Goal: Task Accomplishment & Management: Use online tool/utility

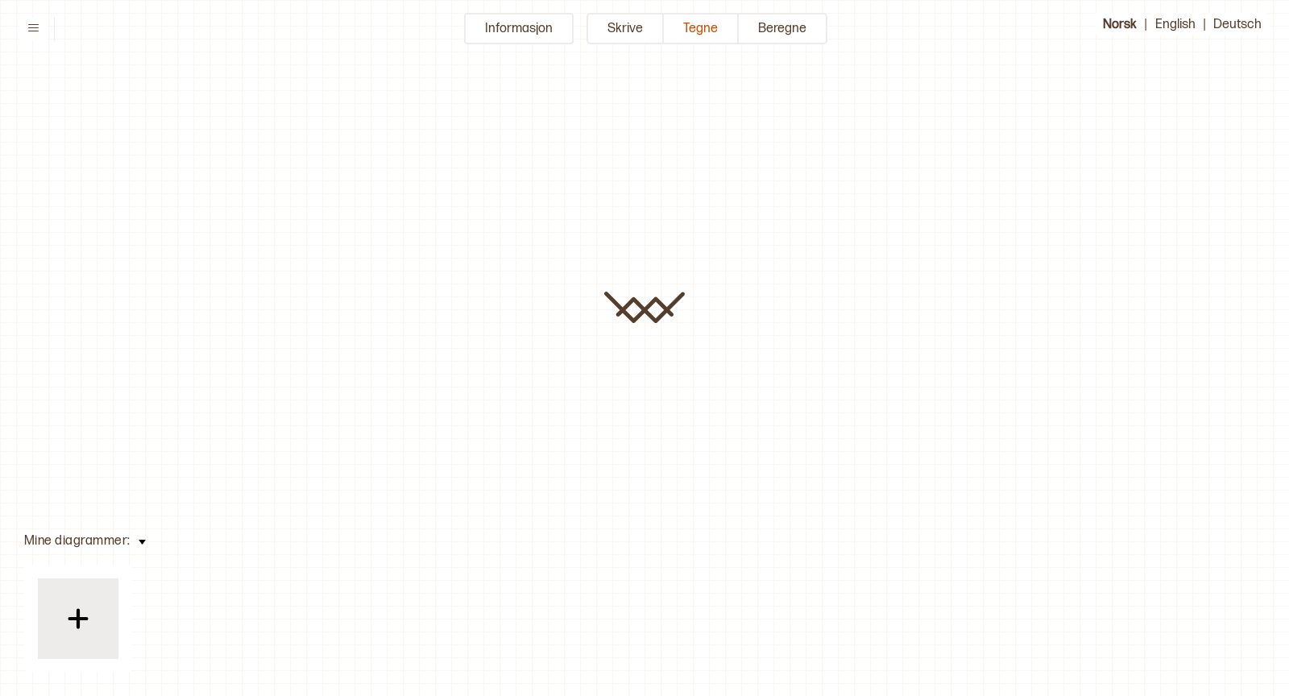
type input "**********"
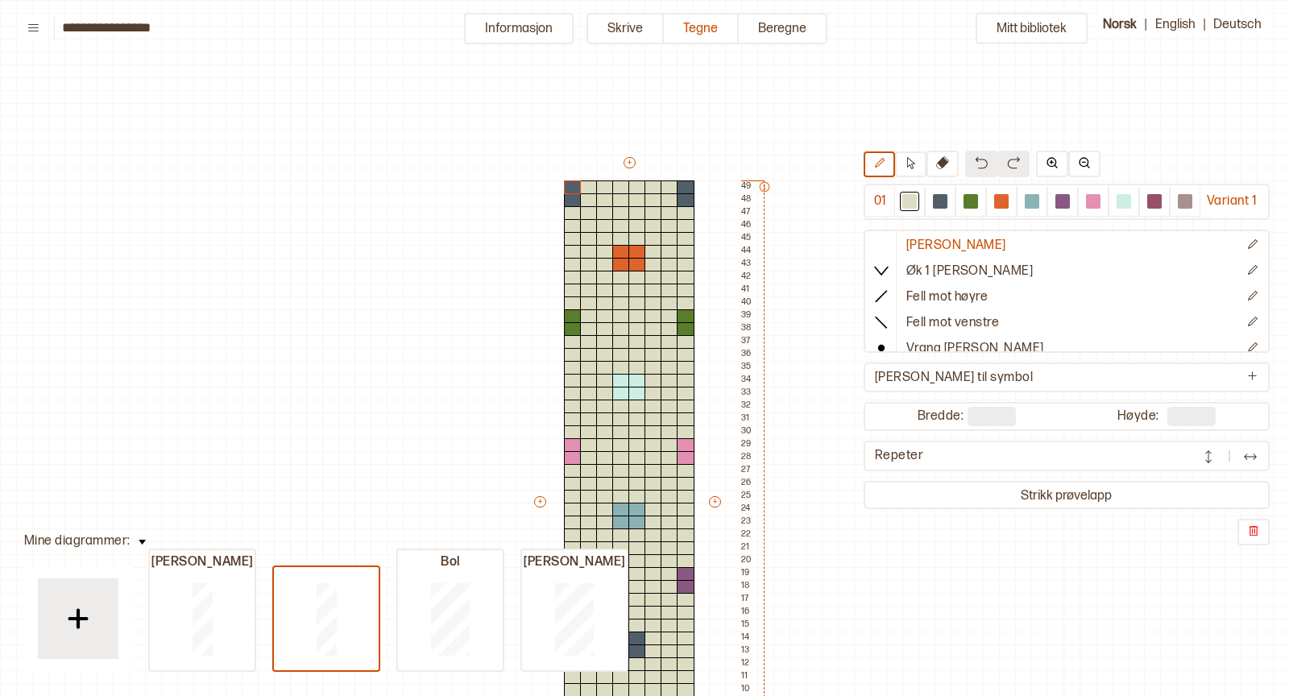
scroll to position [290, 0]
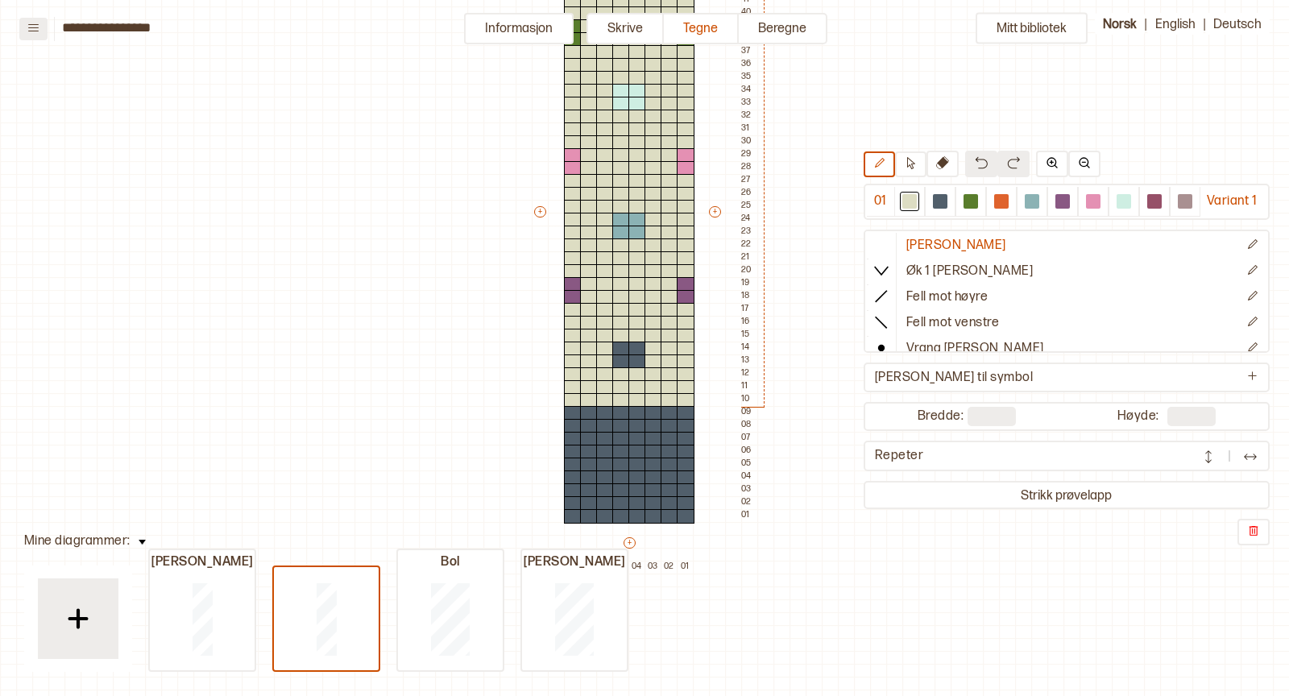
click at [35, 24] on icon at bounding box center [33, 28] width 12 height 12
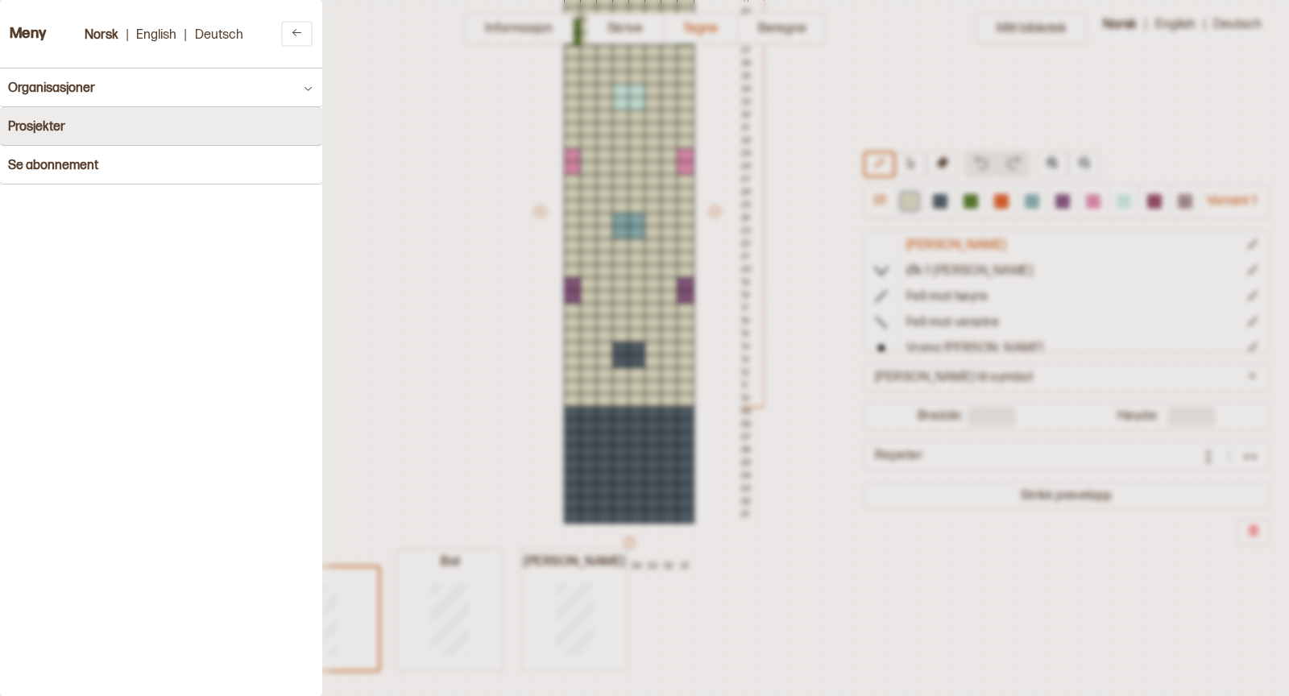
click at [44, 127] on h4 "Prosjekter" at bounding box center [36, 126] width 57 height 15
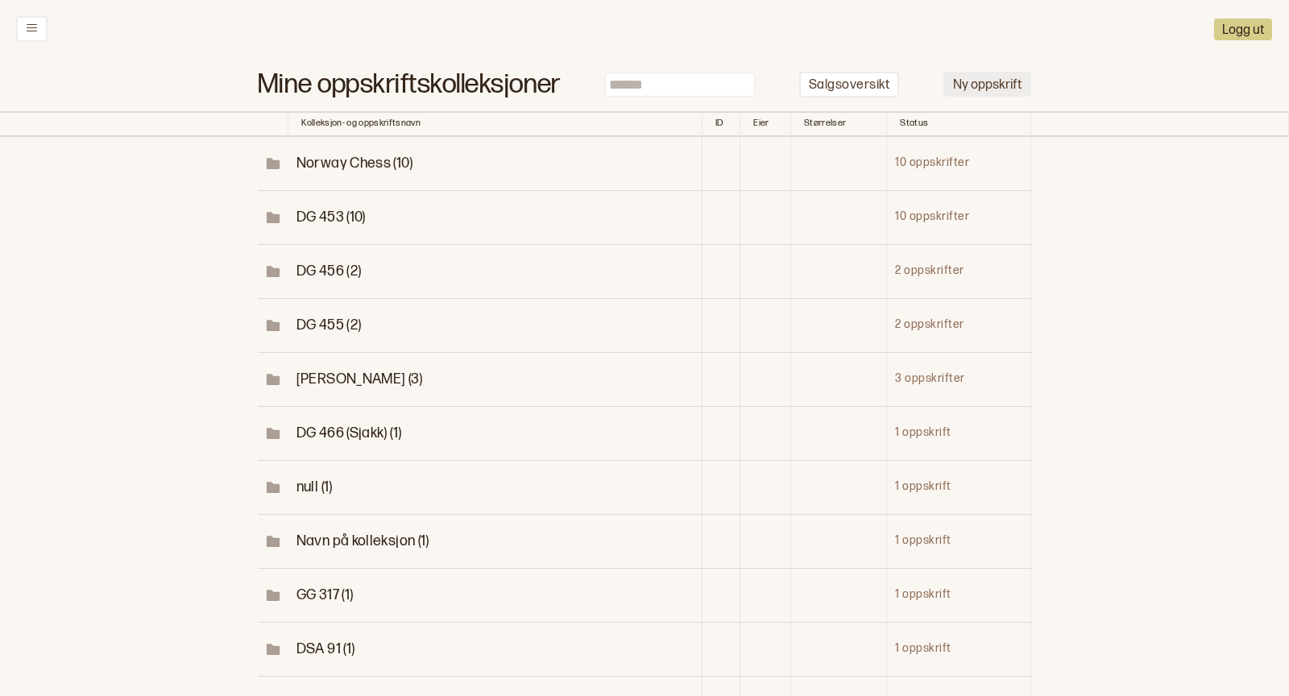
click at [1014, 80] on button "Ny oppskrift" at bounding box center [987, 84] width 88 height 25
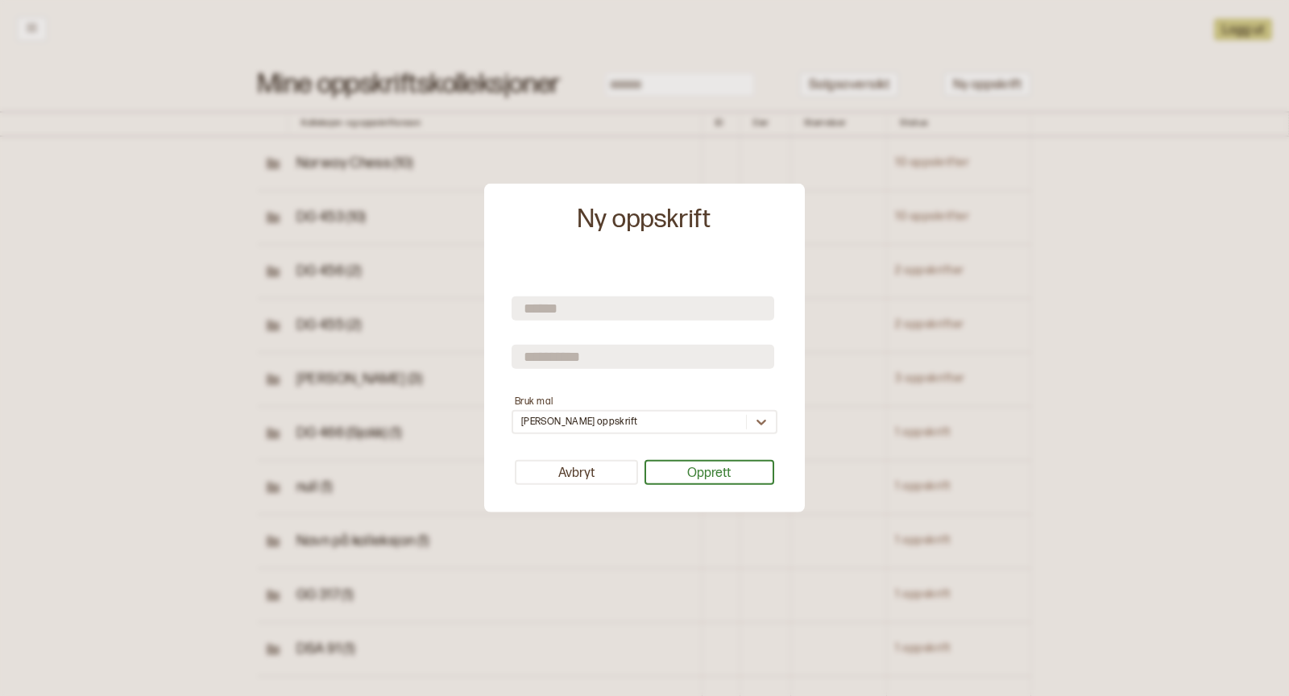
click at [647, 309] on input "text" at bounding box center [643, 308] width 263 height 24
type input "**********"
click at [671, 362] on input "text" at bounding box center [643, 356] width 263 height 24
type input "**********"
click at [715, 479] on button "Opprett" at bounding box center [710, 472] width 131 height 25
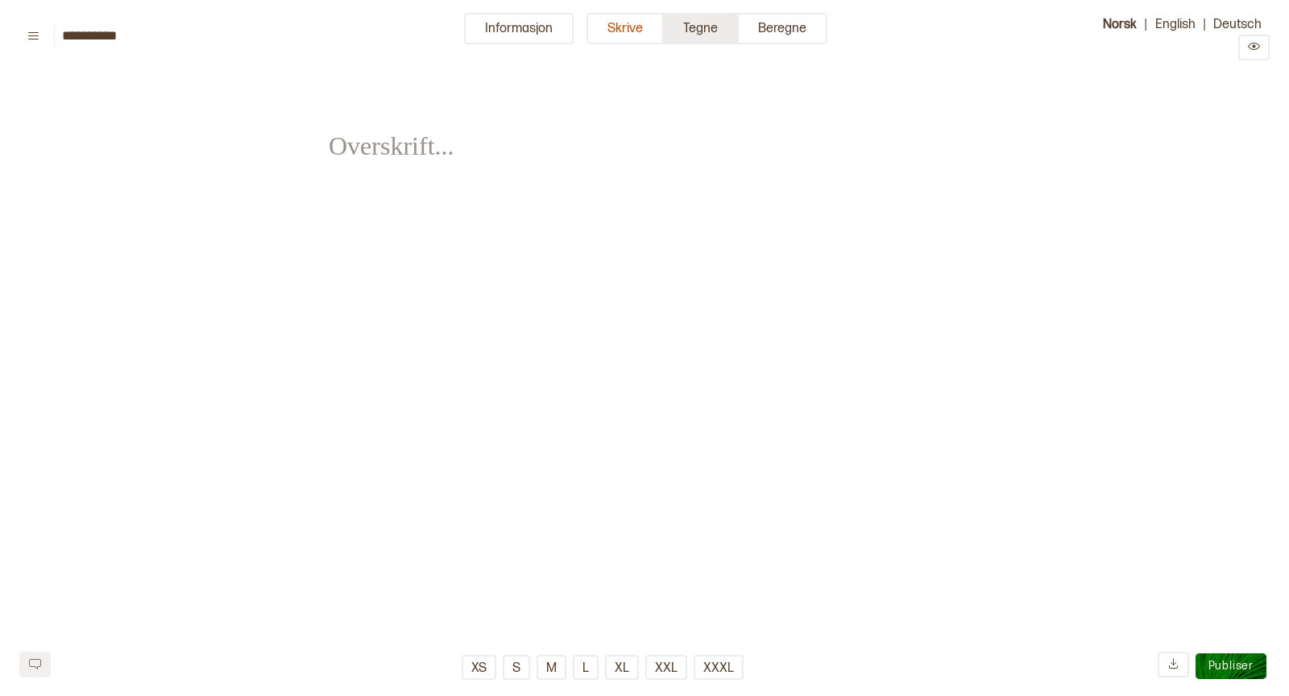
click at [699, 37] on button "Tegne" at bounding box center [701, 28] width 75 height 31
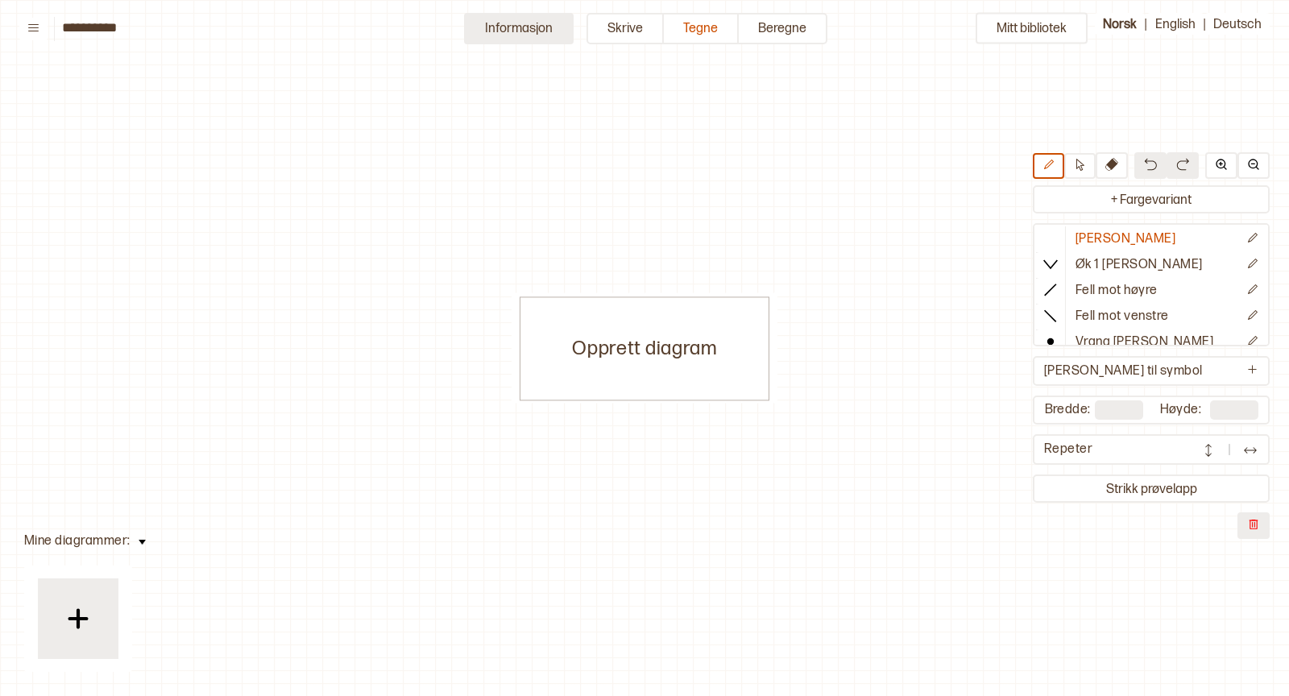
click at [526, 29] on button "Informasjon" at bounding box center [519, 28] width 110 height 31
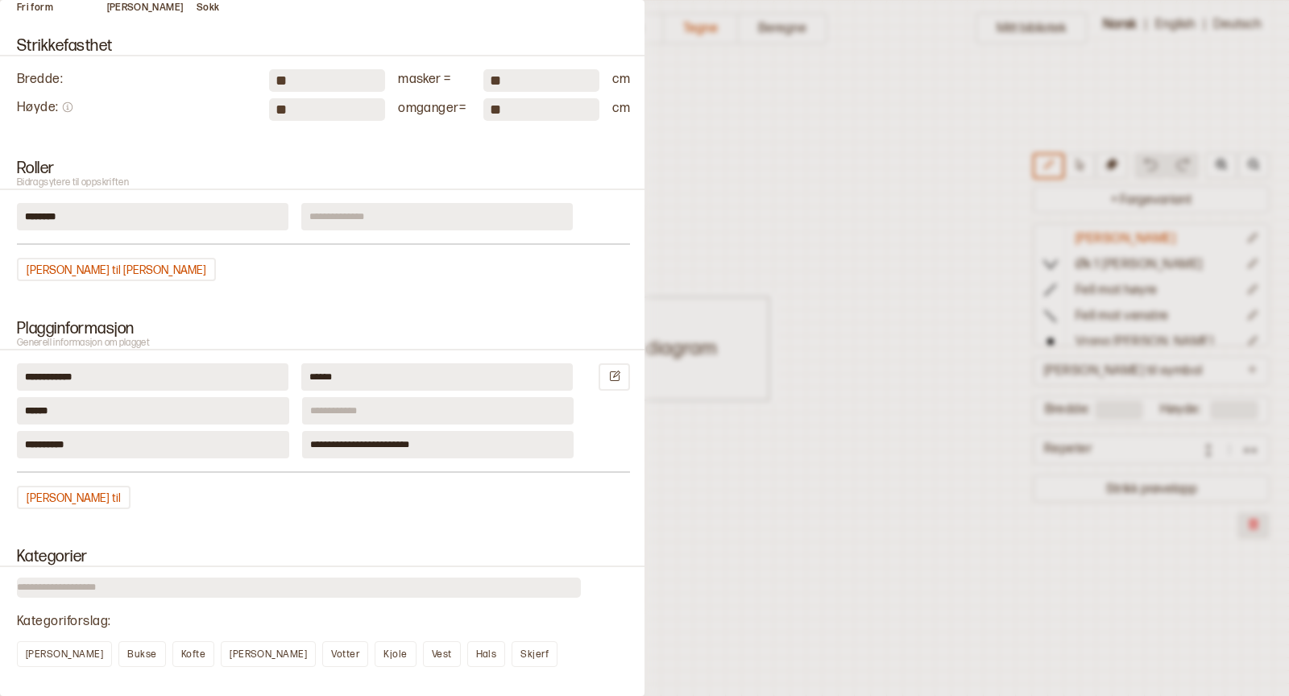
scroll to position [292, 0]
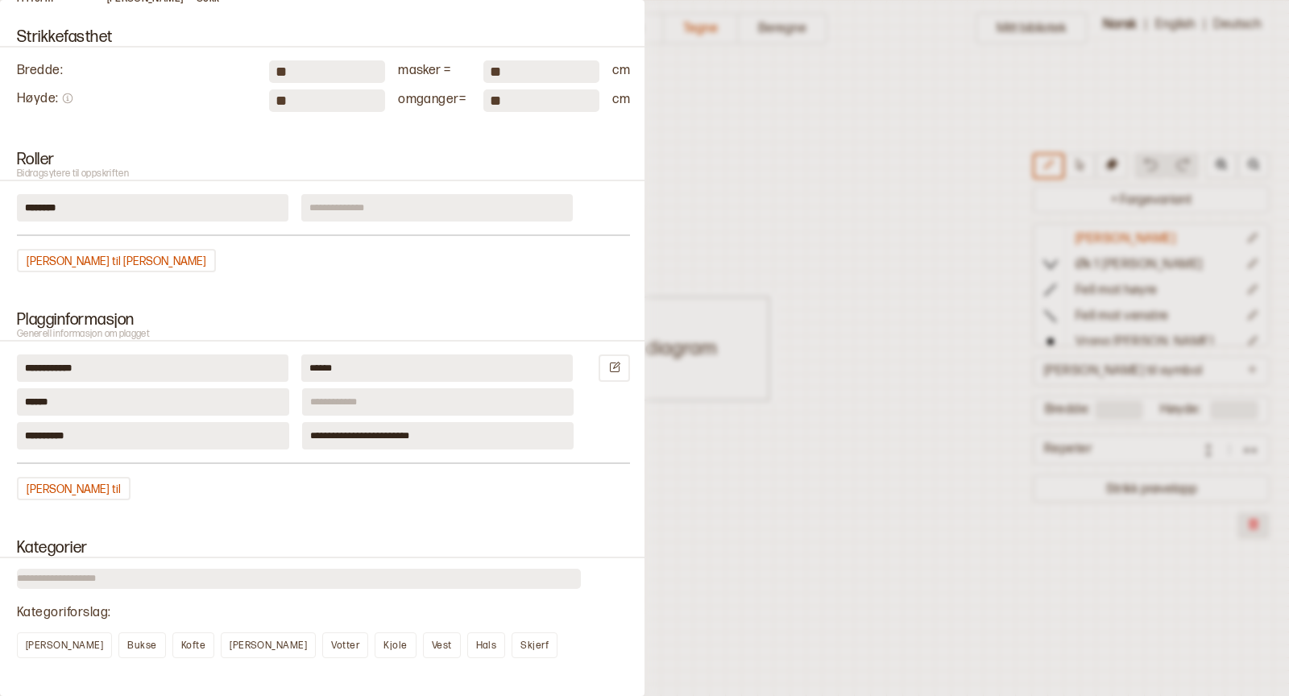
click at [372, 201] on input at bounding box center [437, 207] width 272 height 27
type input "*"
type input "**********"
click at [618, 366] on icon at bounding box center [615, 367] width 10 height 10
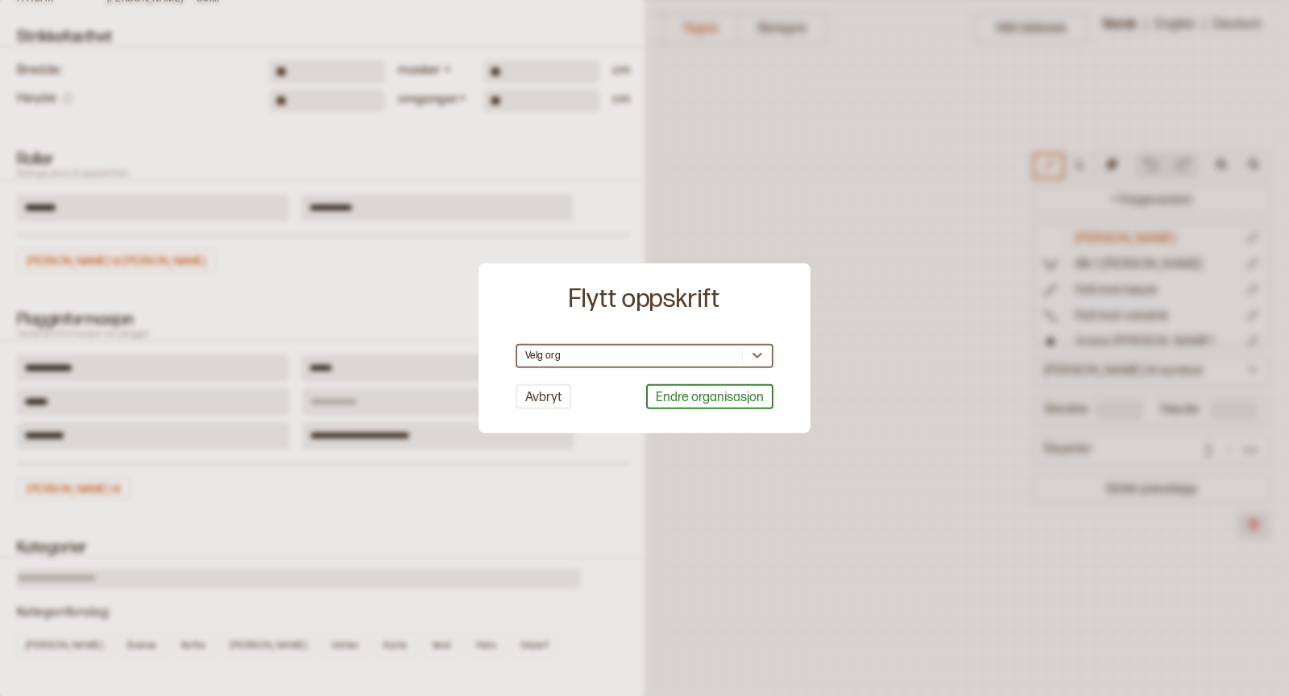
scroll to position [0, 0]
click at [605, 354] on div "Velg org" at bounding box center [629, 355] width 225 height 16
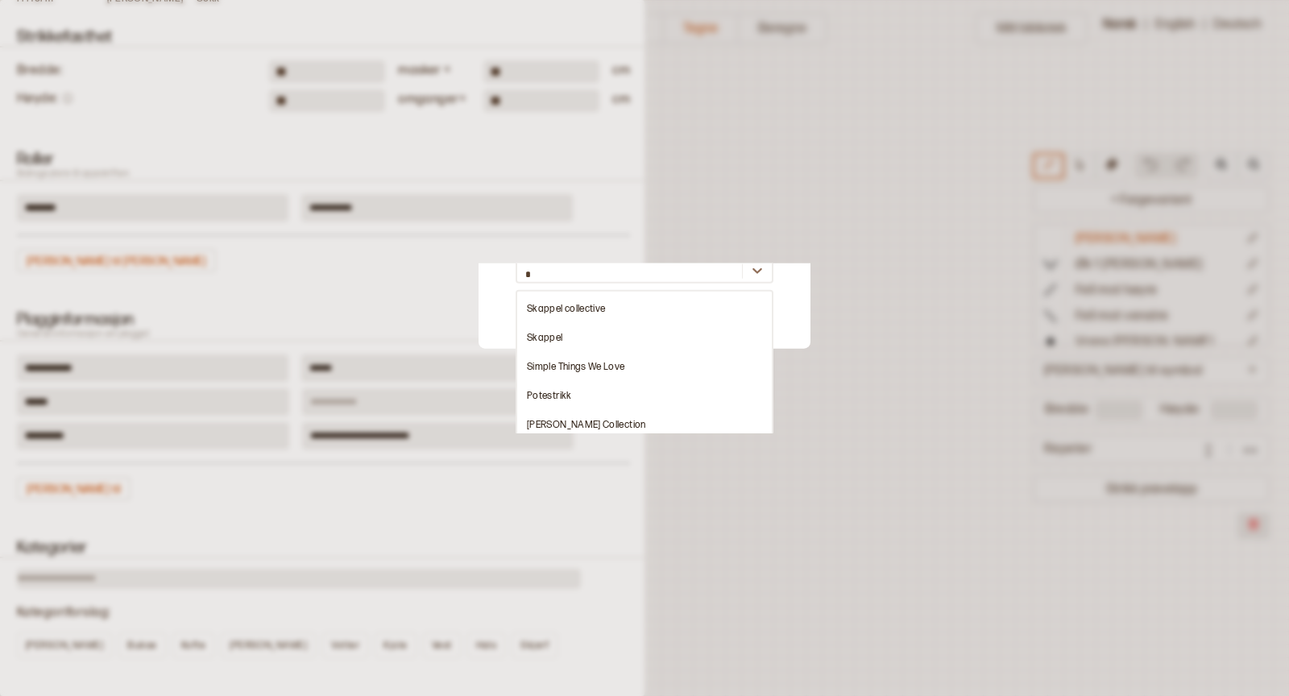
type input "**"
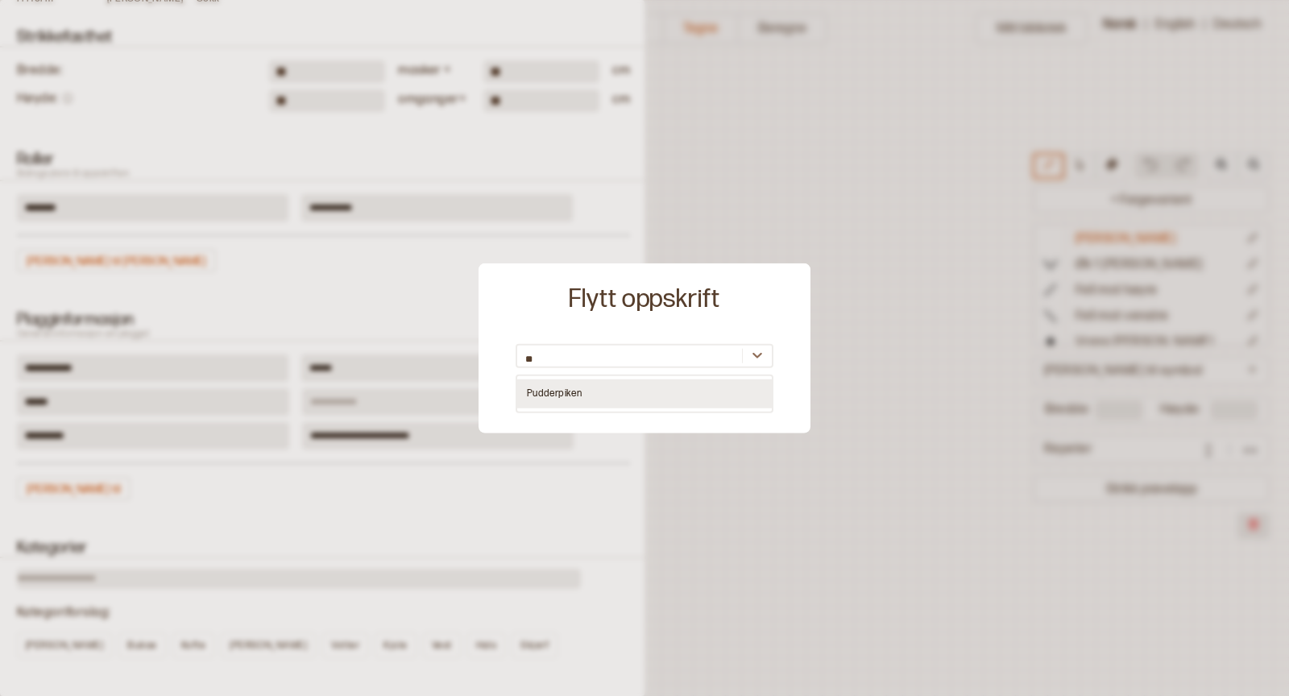
click at [603, 387] on div "Pudderpiken" at bounding box center [644, 393] width 255 height 29
click at [669, 400] on button "Endre organisasjon" at bounding box center [709, 396] width 127 height 25
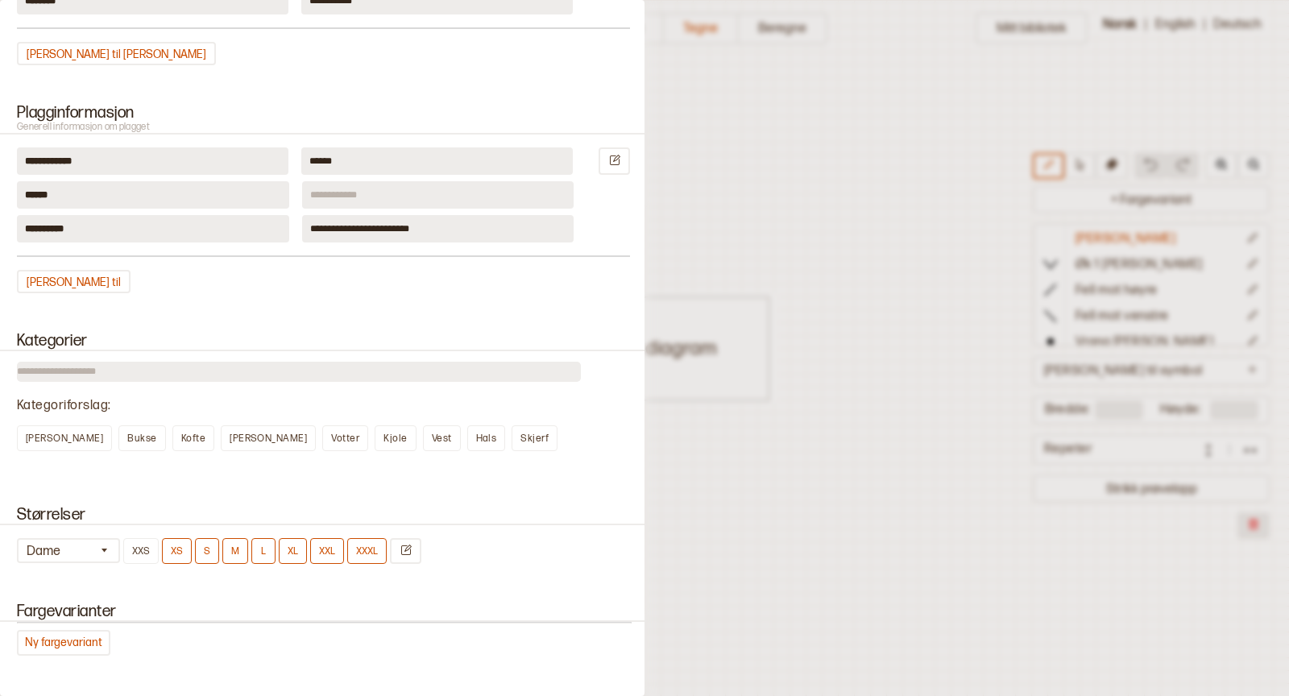
scroll to position [508, 0]
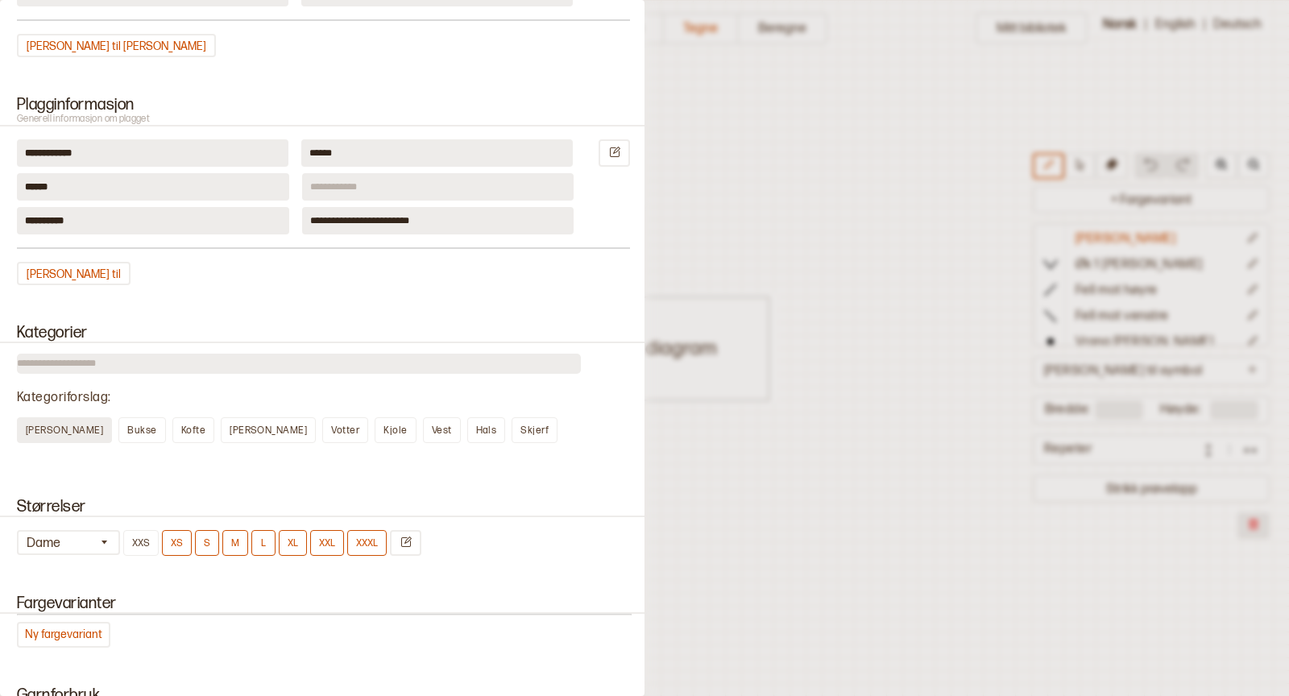
click at [51, 430] on span "[PERSON_NAME]" at bounding box center [64, 431] width 77 height 12
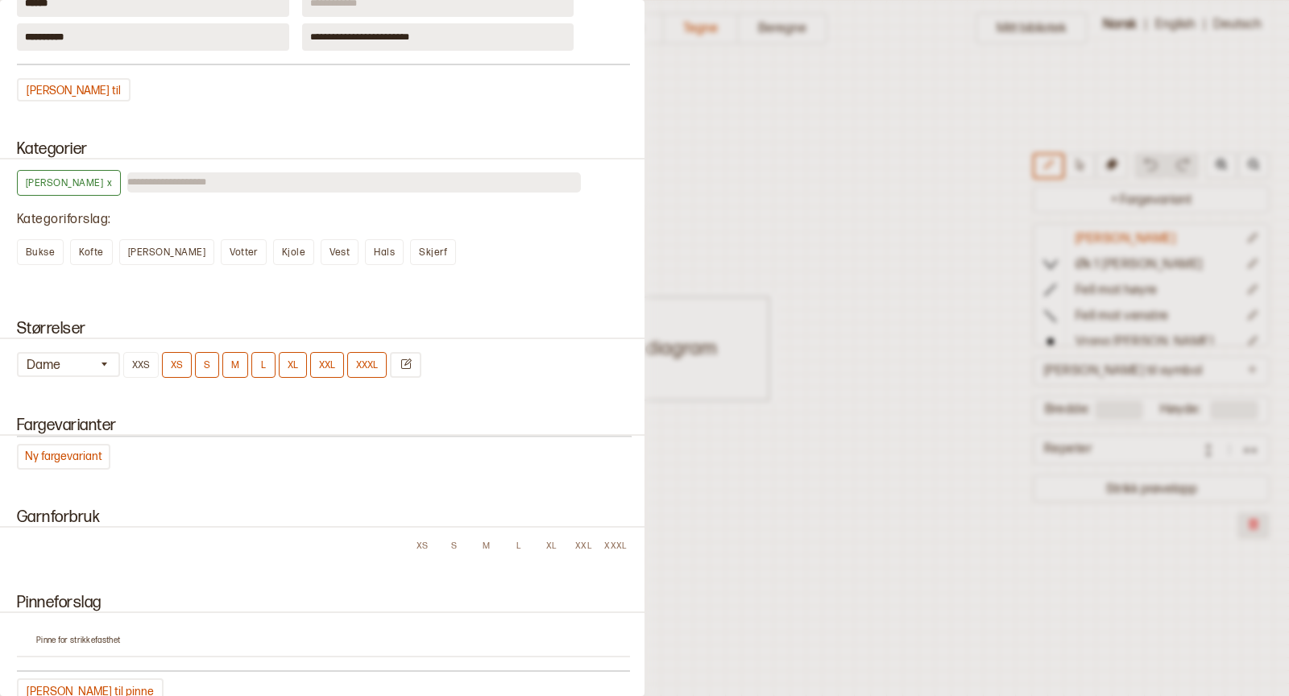
scroll to position [898, 0]
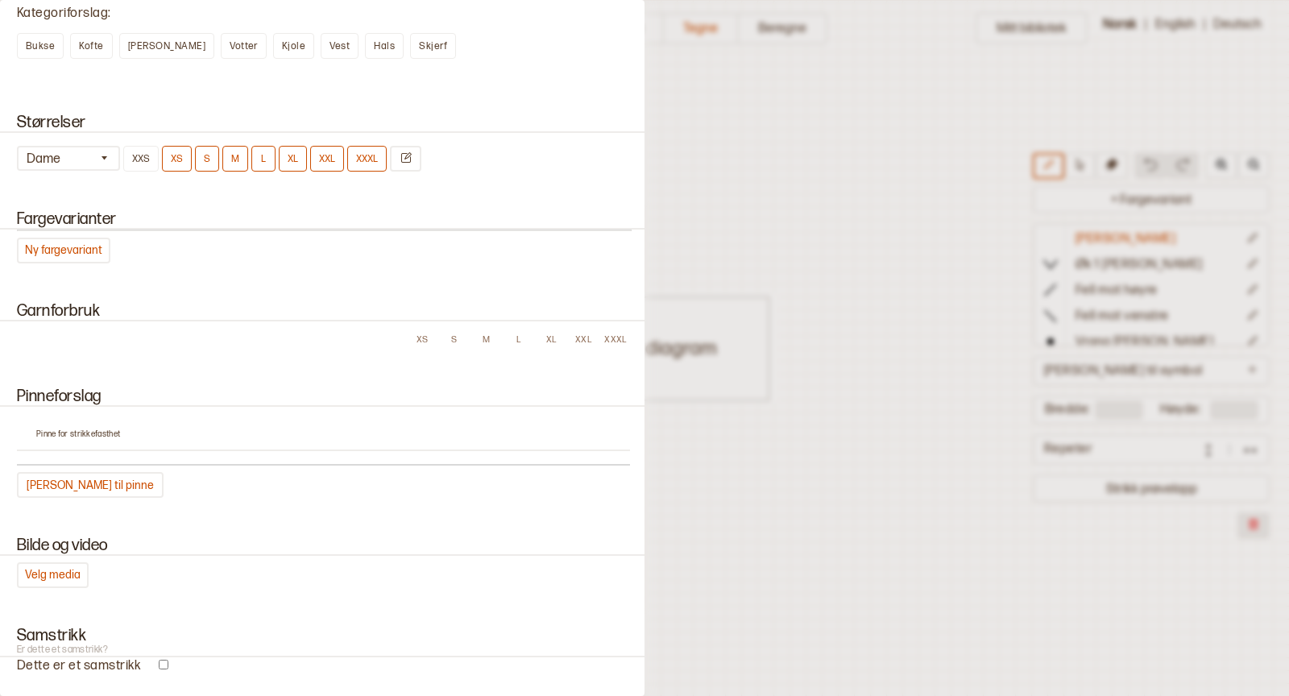
click at [91, 259] on div "Fargevarianter Ny fargevariant" at bounding box center [322, 237] width 645 height 92
click at [91, 248] on button "Ny fargevariant" at bounding box center [63, 251] width 93 height 26
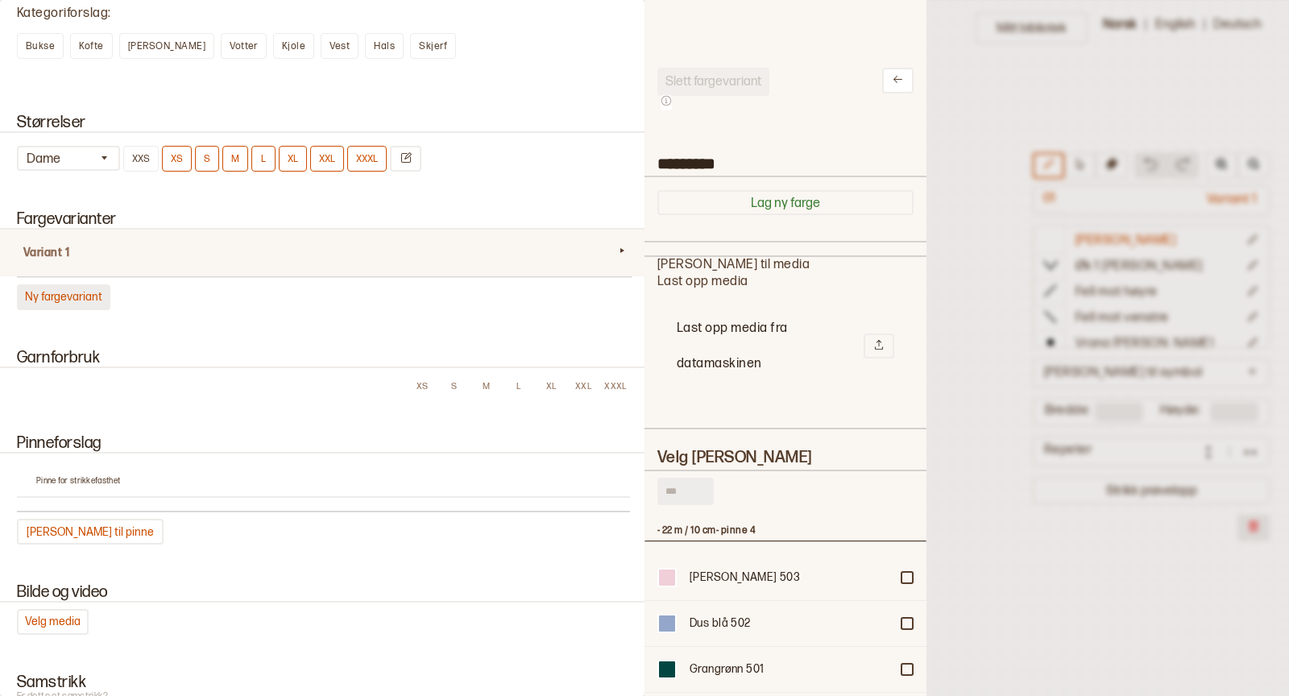
scroll to position [483, 282]
click at [758, 164] on input "*********" at bounding box center [786, 161] width 282 height 27
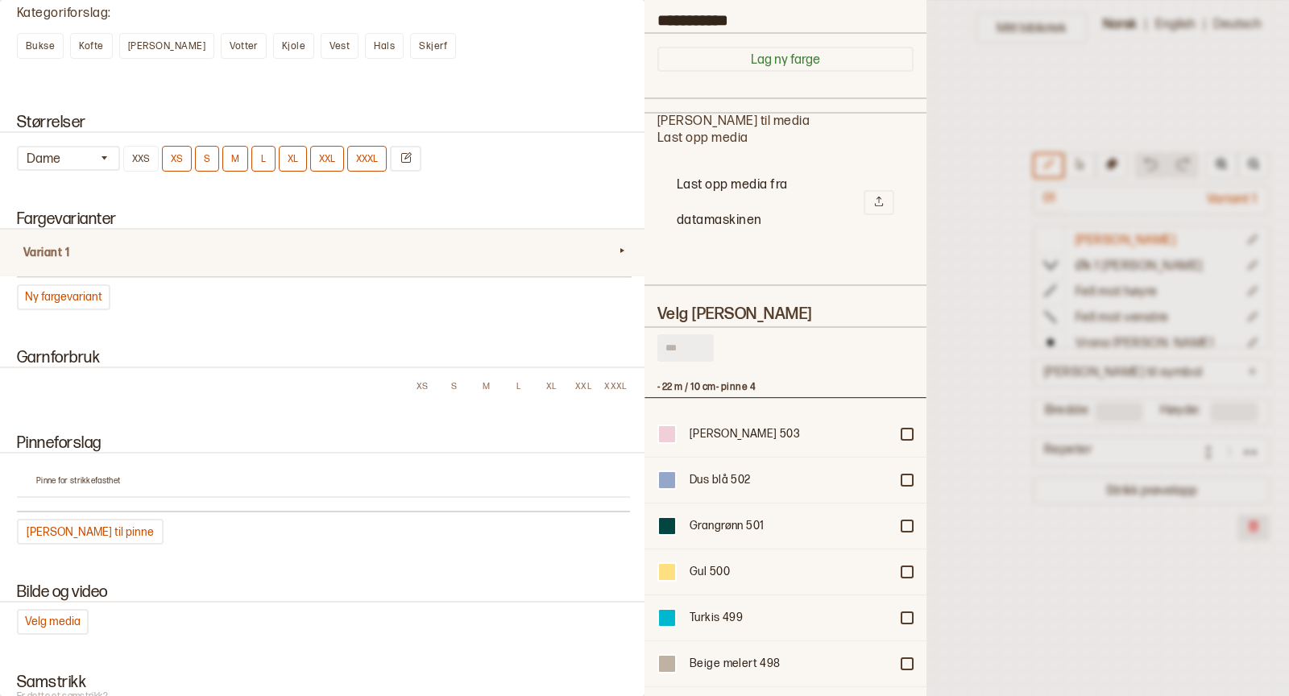
scroll to position [157, 0]
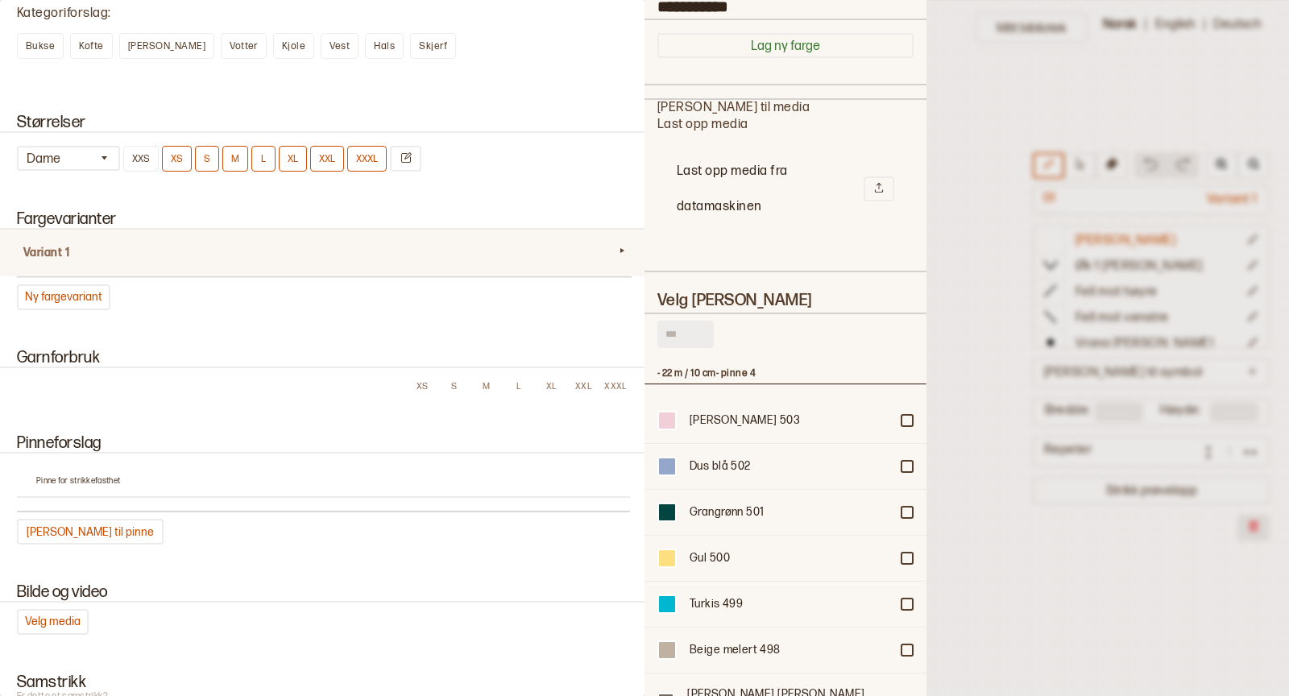
type input "**********"
click at [704, 337] on input "text" at bounding box center [685, 334] width 56 height 27
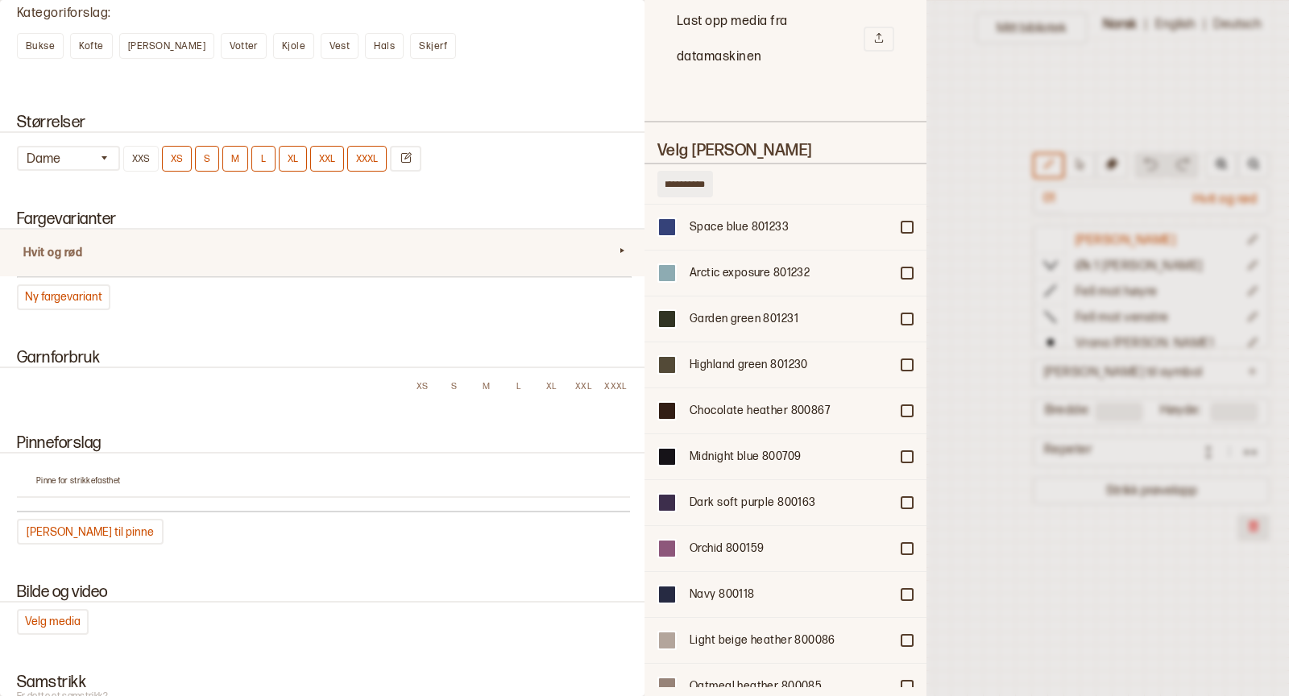
scroll to position [1781, 0]
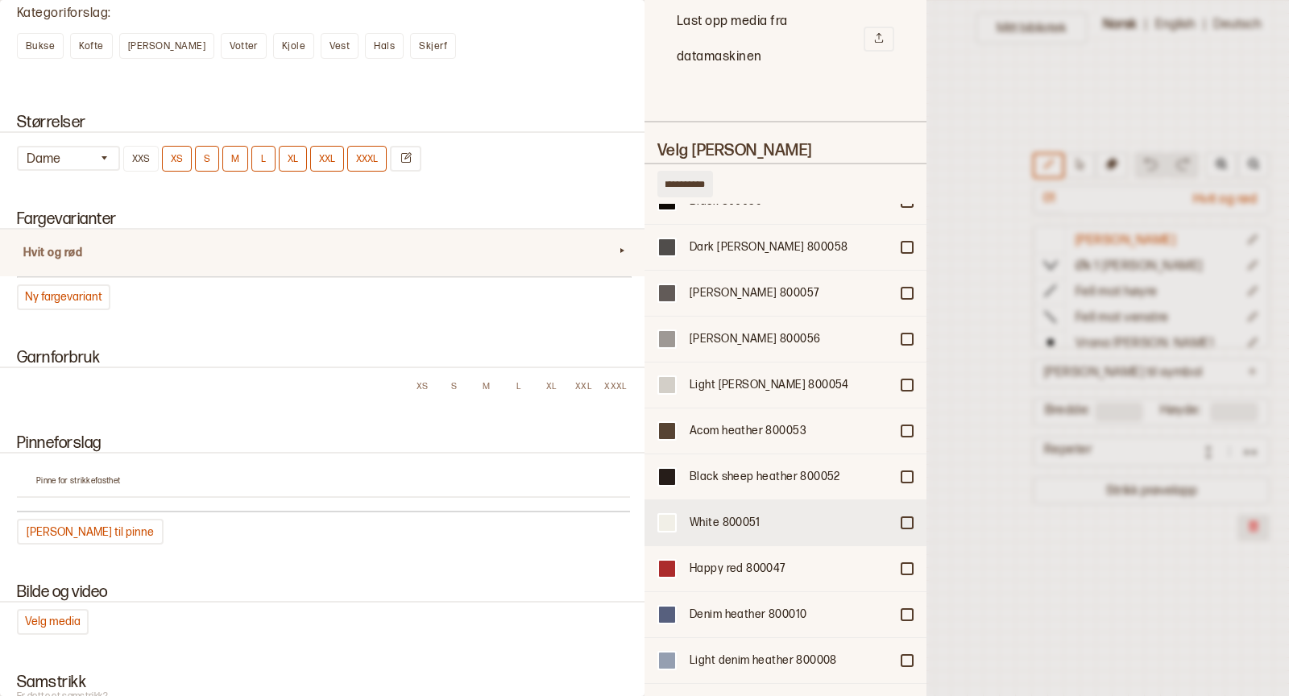
type input "**********"
click at [910, 518] on div at bounding box center [907, 523] width 10 height 10
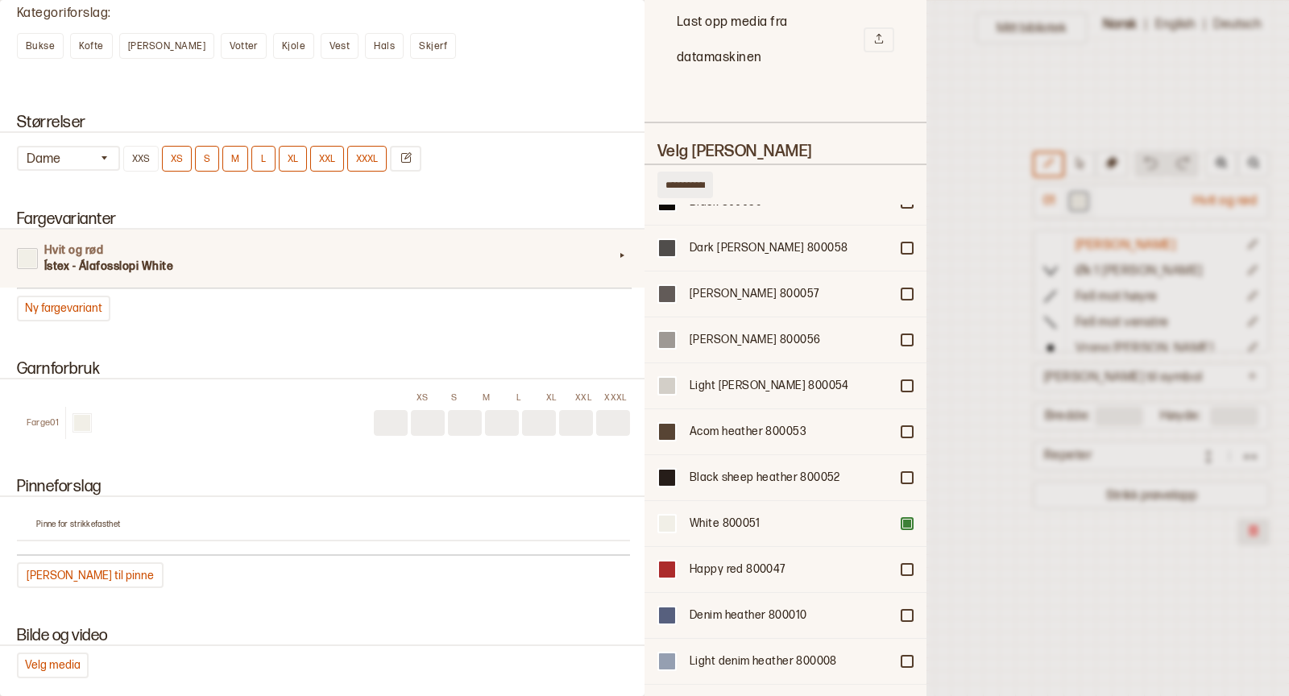
drag, startPoint x: 710, startPoint y: 181, endPoint x: 645, endPoint y: 183, distance: 65.3
click at [645, 182] on div "**********" at bounding box center [786, 348] width 282 height 696
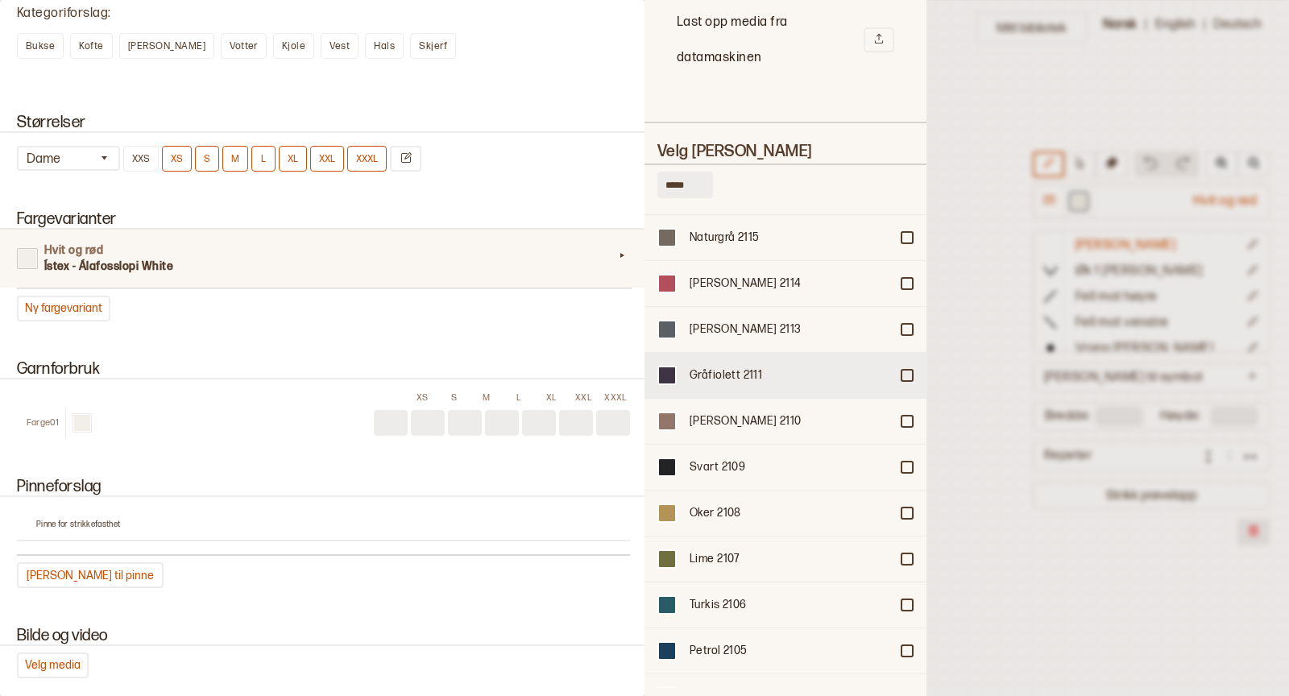
scroll to position [1073, 0]
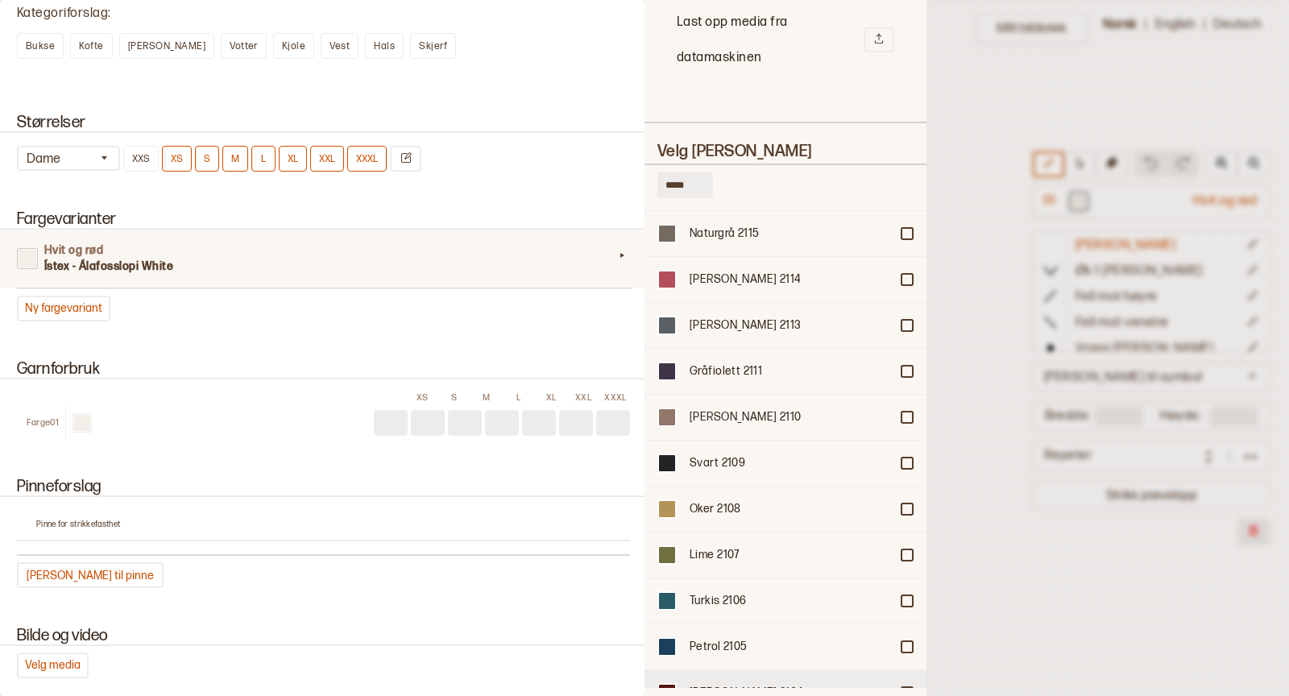
type input "*****"
click at [911, 688] on div at bounding box center [907, 693] width 10 height 10
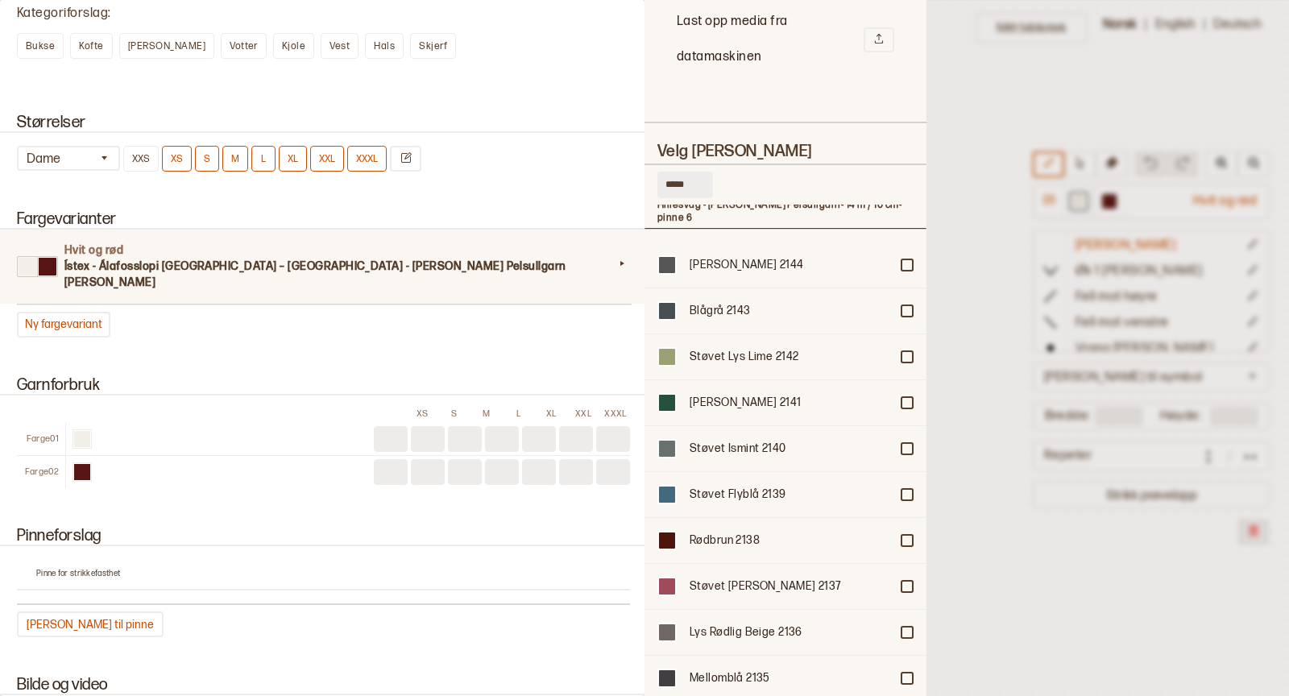
scroll to position [0, 0]
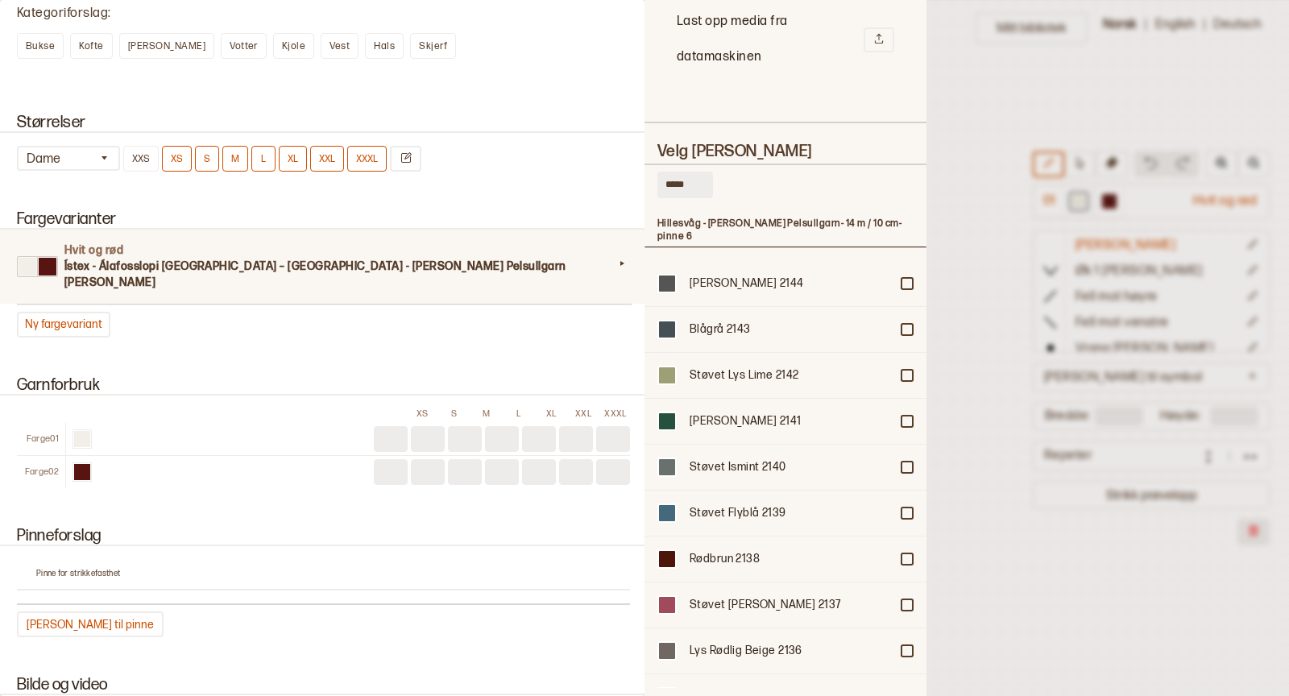
click at [964, 128] on div at bounding box center [644, 348] width 1289 height 696
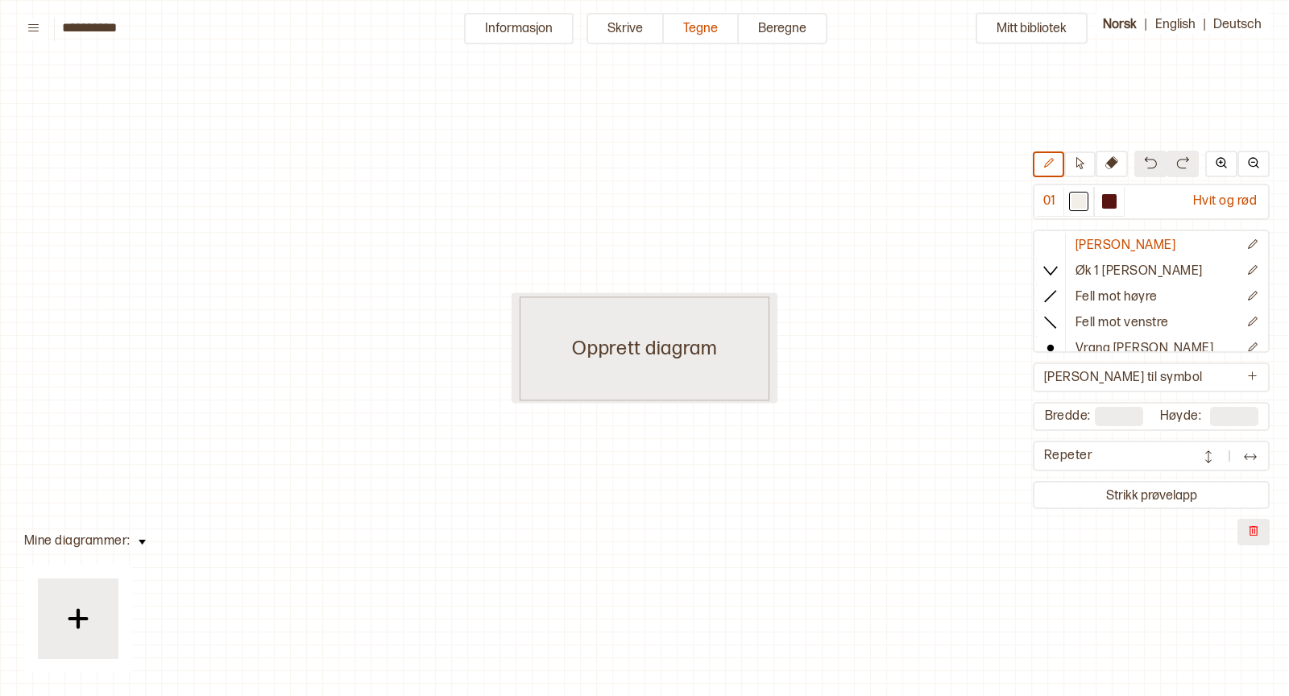
click at [637, 368] on div "Opprett diagram" at bounding box center [645, 348] width 250 height 104
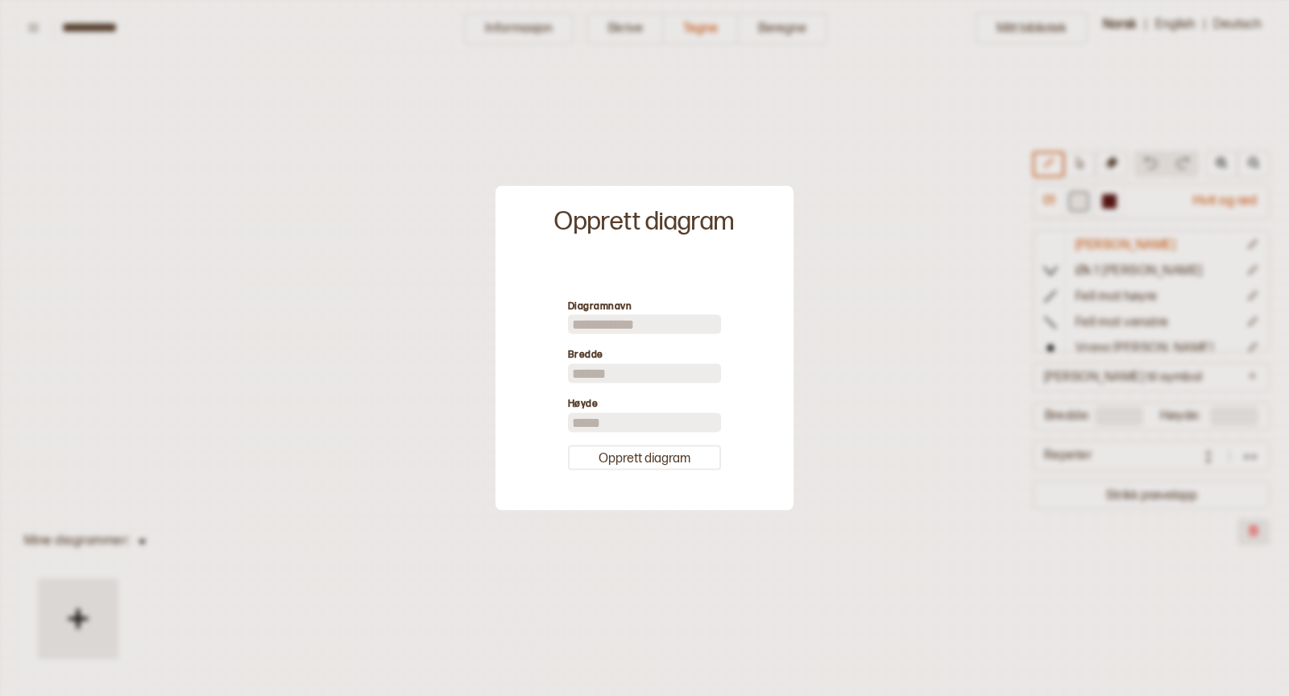
click at [616, 321] on input at bounding box center [644, 324] width 153 height 19
type input "****"
click at [617, 379] on input "**" at bounding box center [644, 373] width 153 height 19
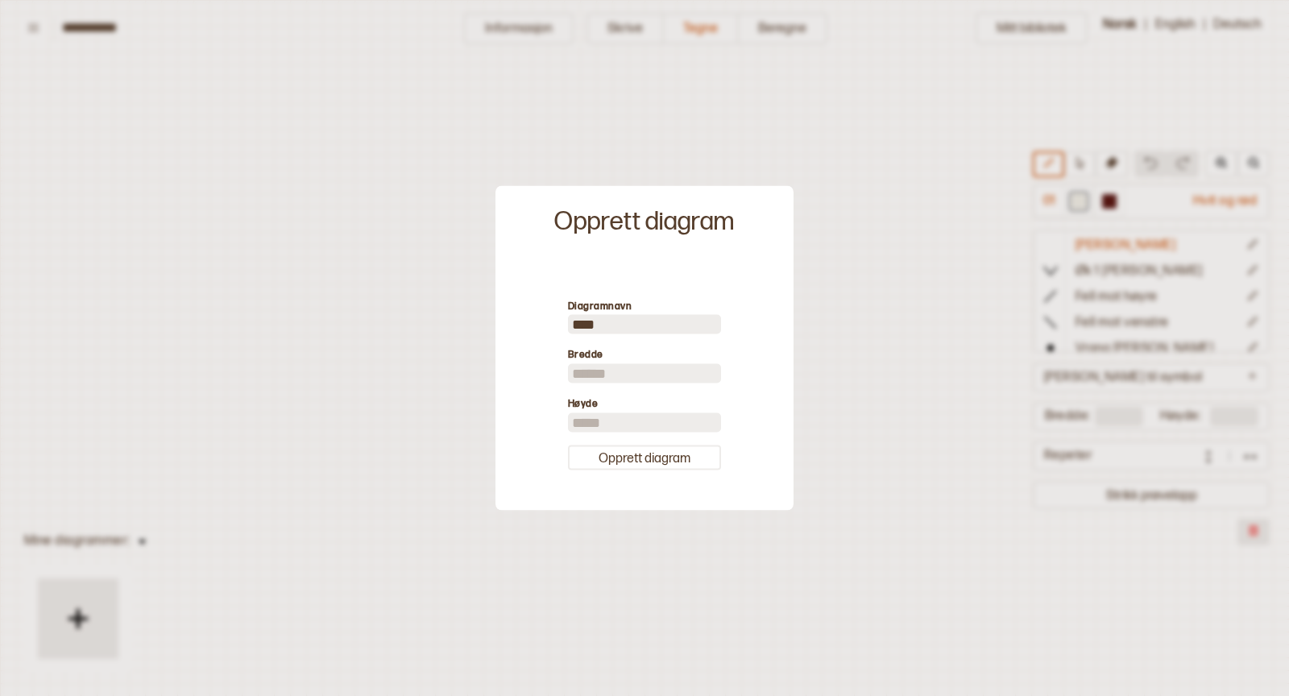
type input "**"
click at [626, 420] on input "**" at bounding box center [644, 422] width 153 height 19
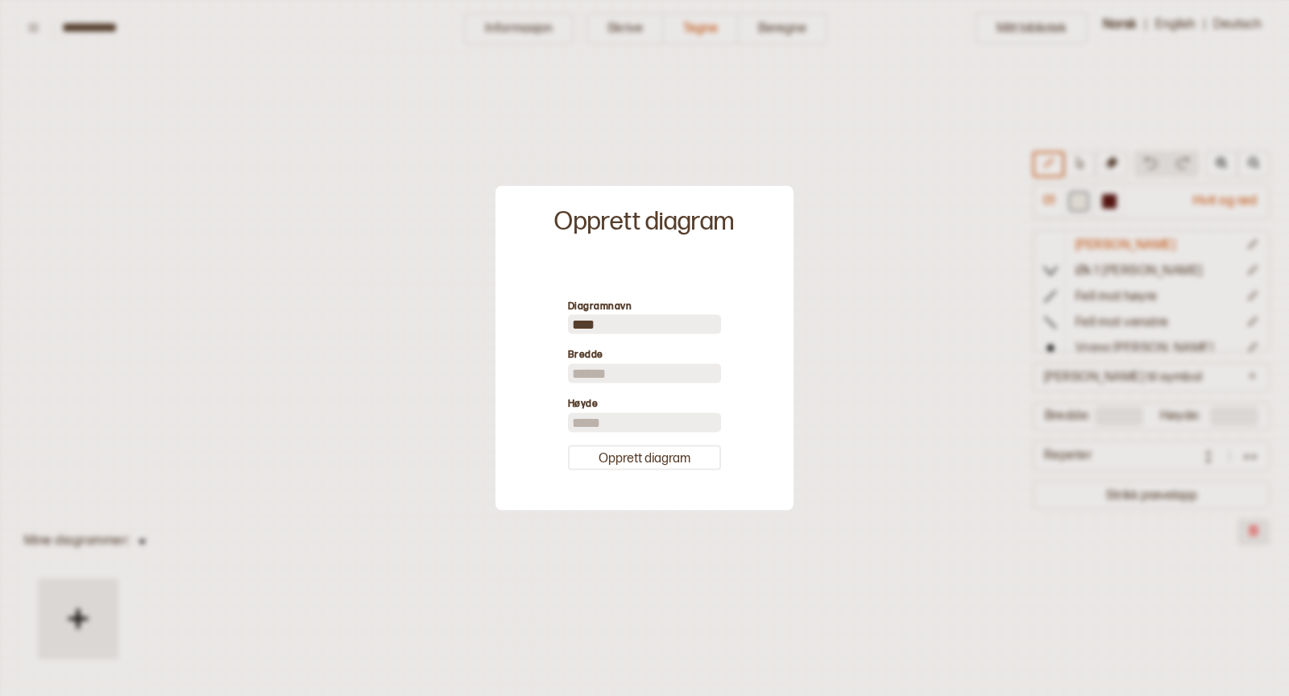
type input "**"
click at [658, 464] on button "Opprett diagram" at bounding box center [644, 457] width 153 height 25
type input "**"
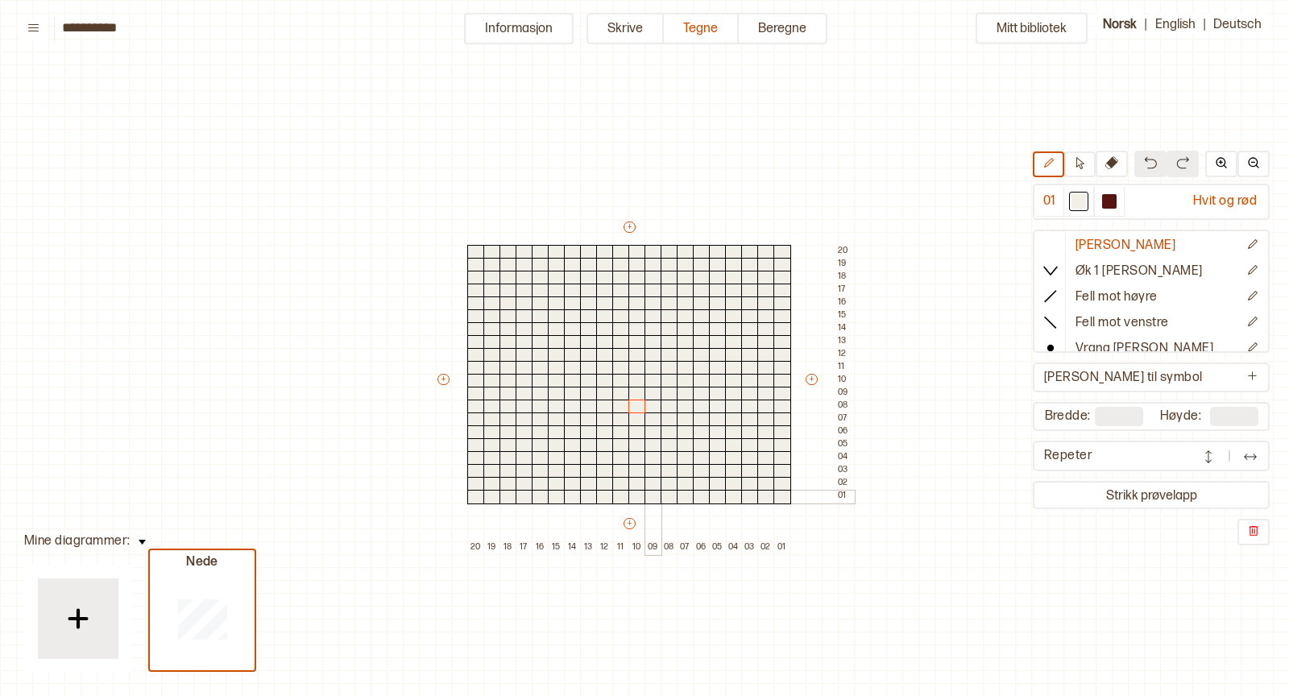
scroll to position [38, 0]
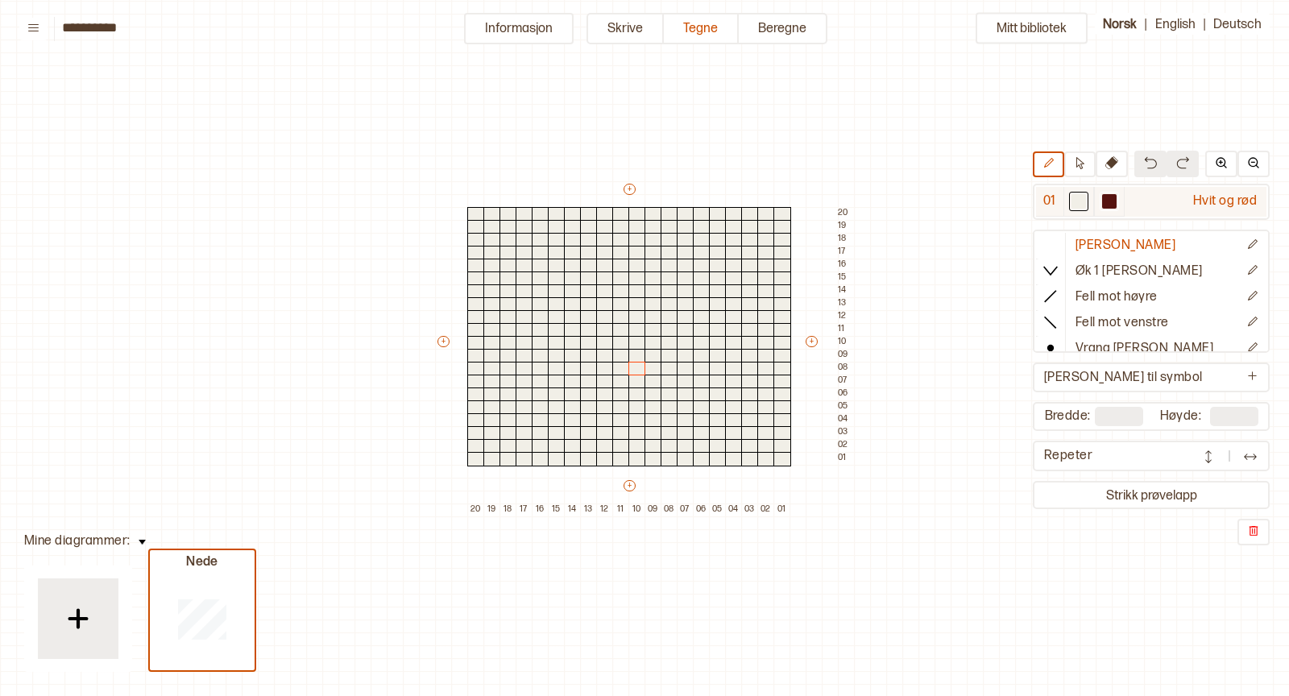
click at [1086, 199] on div at bounding box center [1079, 201] width 15 height 15
click at [1113, 201] on div at bounding box center [1109, 201] width 15 height 15
click at [1121, 204] on div at bounding box center [1109, 202] width 31 height 30
click at [1113, 201] on div at bounding box center [1109, 201] width 15 height 15
click at [767, 455] on div at bounding box center [766, 459] width 18 height 15
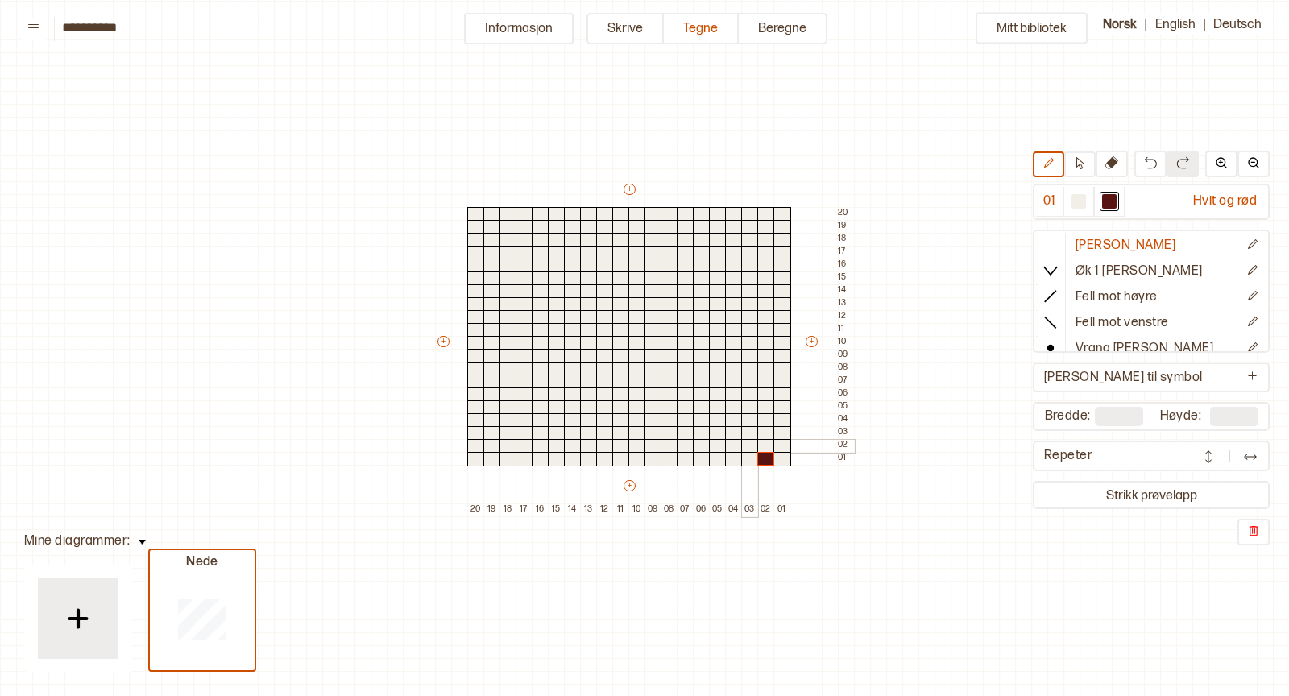
click at [747, 446] on div at bounding box center [750, 446] width 18 height 15
click at [732, 432] on div at bounding box center [734, 433] width 18 height 15
click at [699, 457] on div at bounding box center [702, 459] width 18 height 15
click at [689, 457] on div at bounding box center [686, 459] width 18 height 15
click at [667, 455] on div at bounding box center [670, 459] width 18 height 15
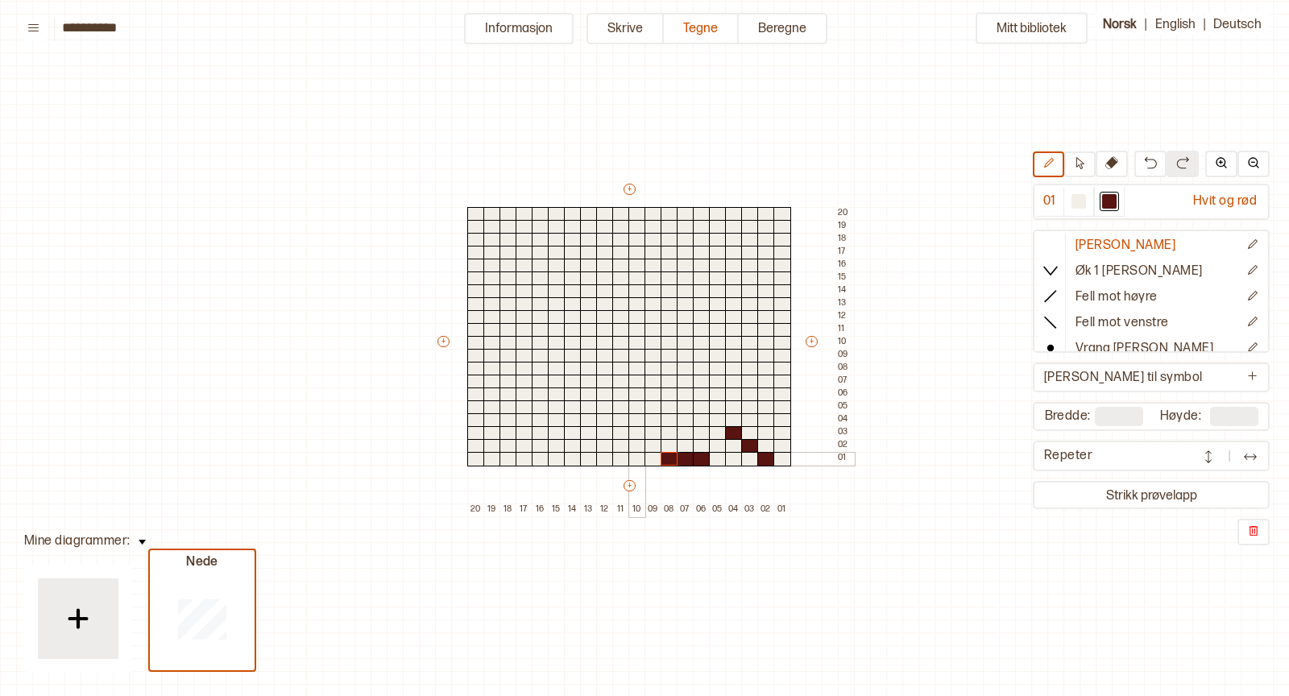
click at [633, 457] on div at bounding box center [637, 459] width 18 height 15
click at [617, 456] on div at bounding box center [621, 459] width 18 height 15
click at [603, 454] on div at bounding box center [605, 459] width 18 height 15
click at [533, 456] on div at bounding box center [541, 459] width 18 height 15
click at [555, 440] on div at bounding box center [557, 446] width 18 height 15
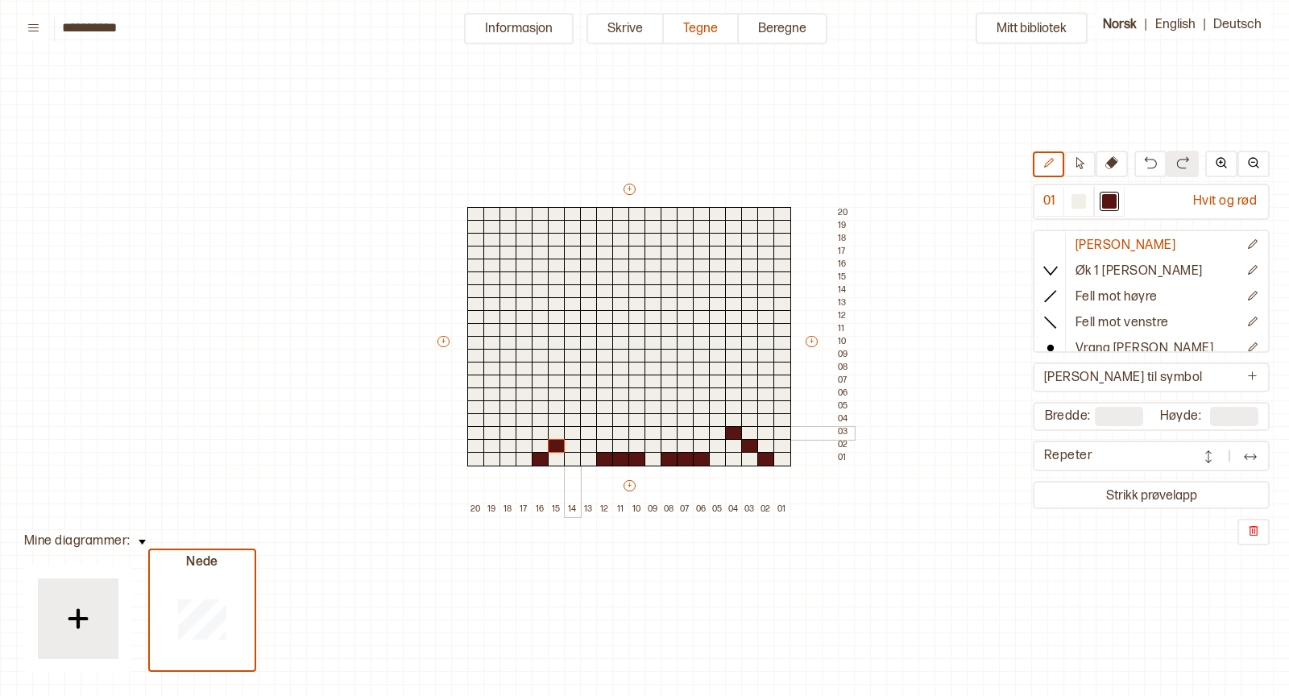
click at [571, 429] on div at bounding box center [573, 433] width 18 height 15
click at [518, 445] on div at bounding box center [525, 446] width 18 height 15
click at [512, 458] on div at bounding box center [509, 459] width 18 height 15
click at [494, 446] on div at bounding box center [492, 446] width 18 height 15
click at [476, 433] on div at bounding box center [476, 433] width 18 height 15
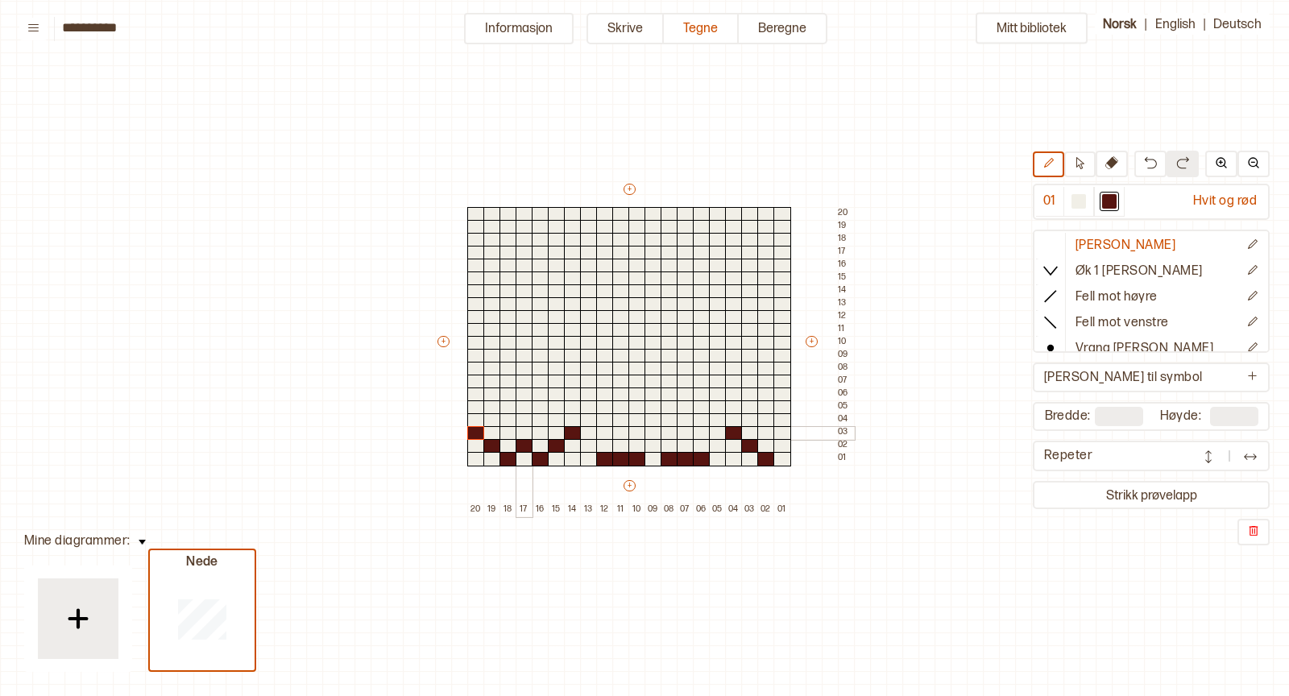
click at [523, 433] on div at bounding box center [525, 433] width 18 height 15
click at [522, 420] on div at bounding box center [525, 420] width 18 height 15
click at [538, 416] on div at bounding box center [541, 420] width 18 height 15
click at [538, 400] on div at bounding box center [541, 407] width 18 height 15
click at [549, 405] on div at bounding box center [557, 407] width 18 height 15
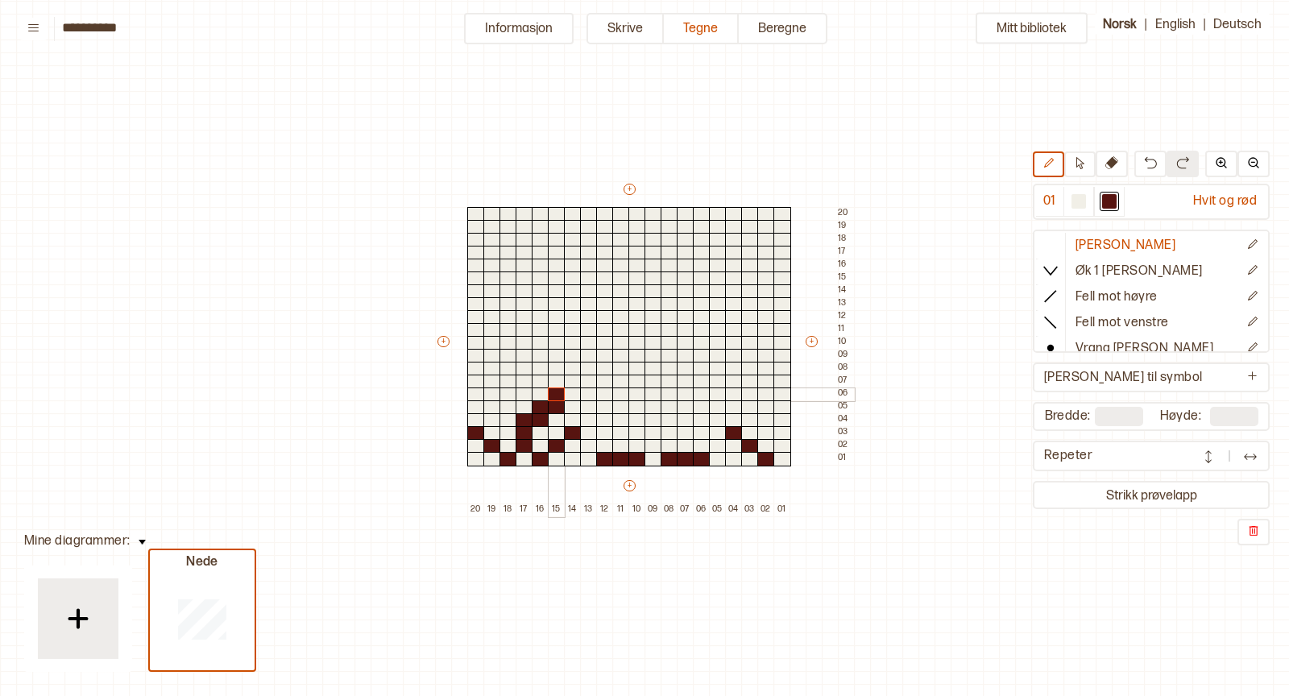
click at [550, 396] on div at bounding box center [557, 395] width 18 height 15
click at [572, 391] on div at bounding box center [573, 395] width 18 height 15
click at [571, 381] on div at bounding box center [573, 382] width 18 height 15
click at [571, 350] on div at bounding box center [573, 356] width 18 height 15
click at [570, 344] on div at bounding box center [573, 343] width 18 height 15
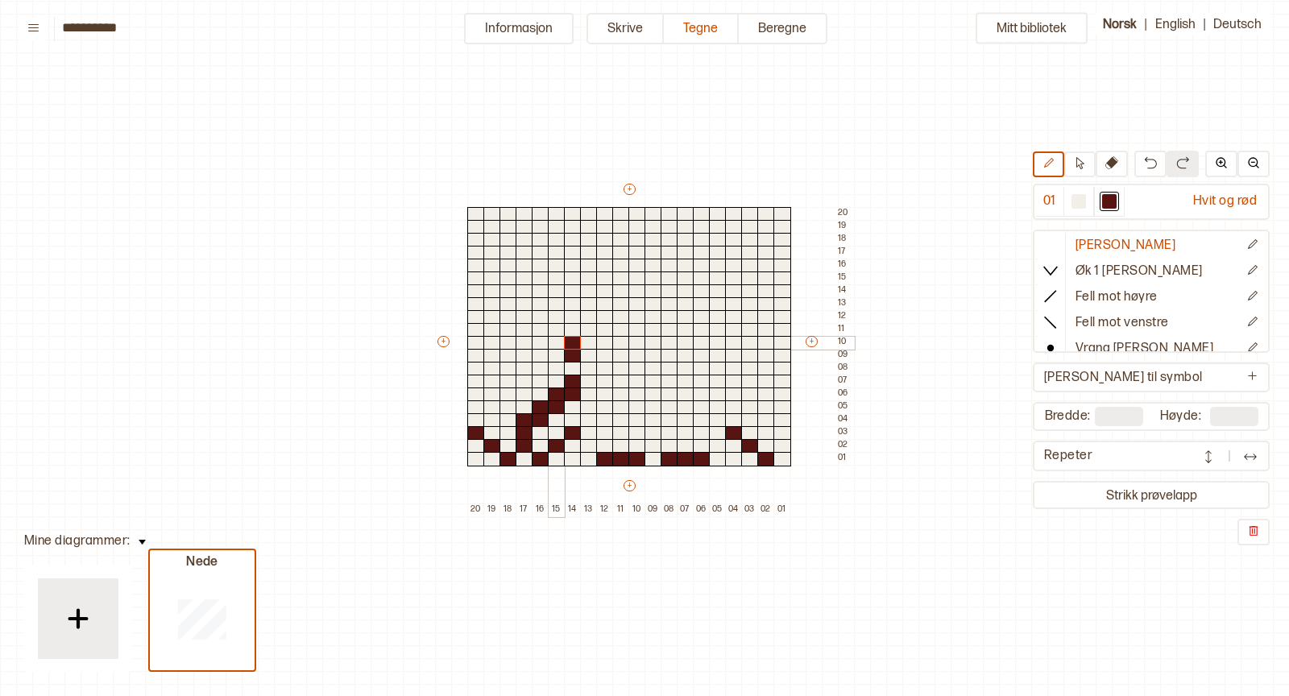
click at [556, 338] on div at bounding box center [557, 343] width 18 height 15
click at [556, 330] on div at bounding box center [557, 330] width 18 height 15
click at [541, 327] on div at bounding box center [541, 330] width 18 height 15
click at [541, 313] on div at bounding box center [541, 317] width 18 height 15
click at [1080, 208] on div at bounding box center [1079, 201] width 15 height 15
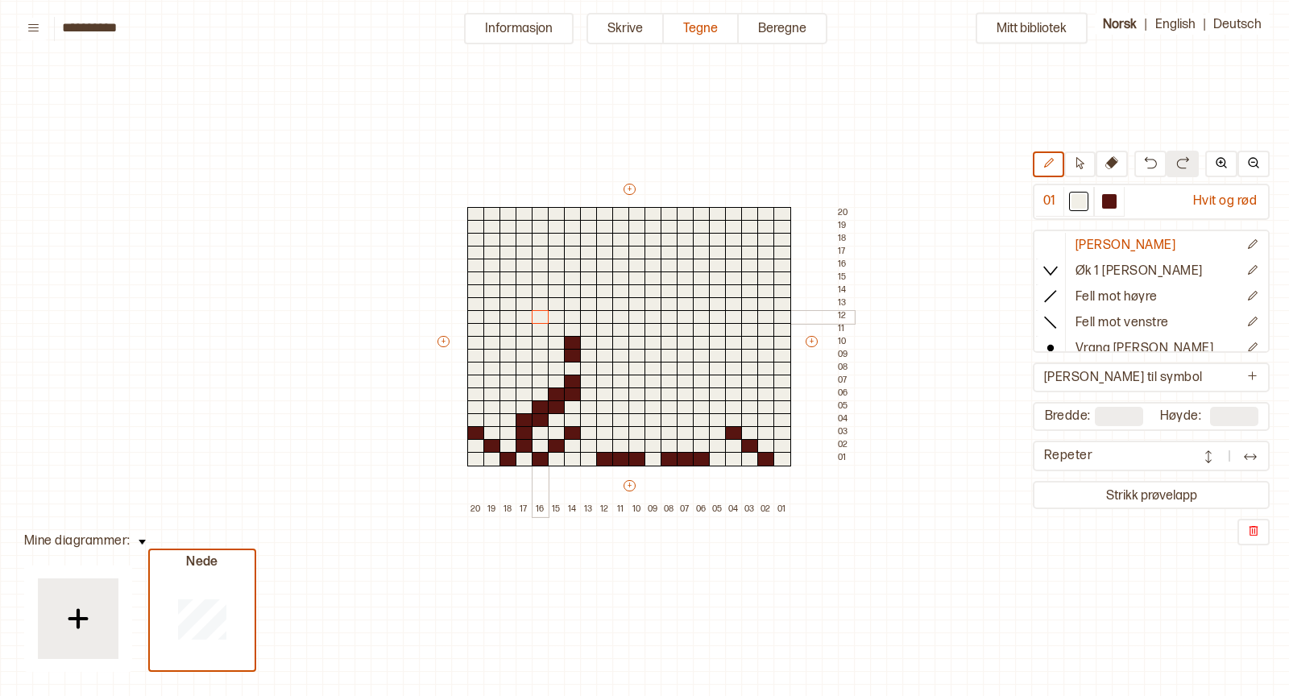
drag, startPoint x: 555, startPoint y: 337, endPoint x: 540, endPoint y: 308, distance: 32.8
click at [540, 308] on div "+ + + + 20 19 18 17 16 15 14 13 12 11 10 09 08 07 06 05 04 03 02 01 20 19 18 17…" at bounding box center [644, 348] width 419 height 335
click at [1114, 203] on div at bounding box center [1109, 201] width 15 height 15
click at [572, 326] on div at bounding box center [573, 330] width 18 height 15
click at [558, 329] on div at bounding box center [557, 330] width 18 height 15
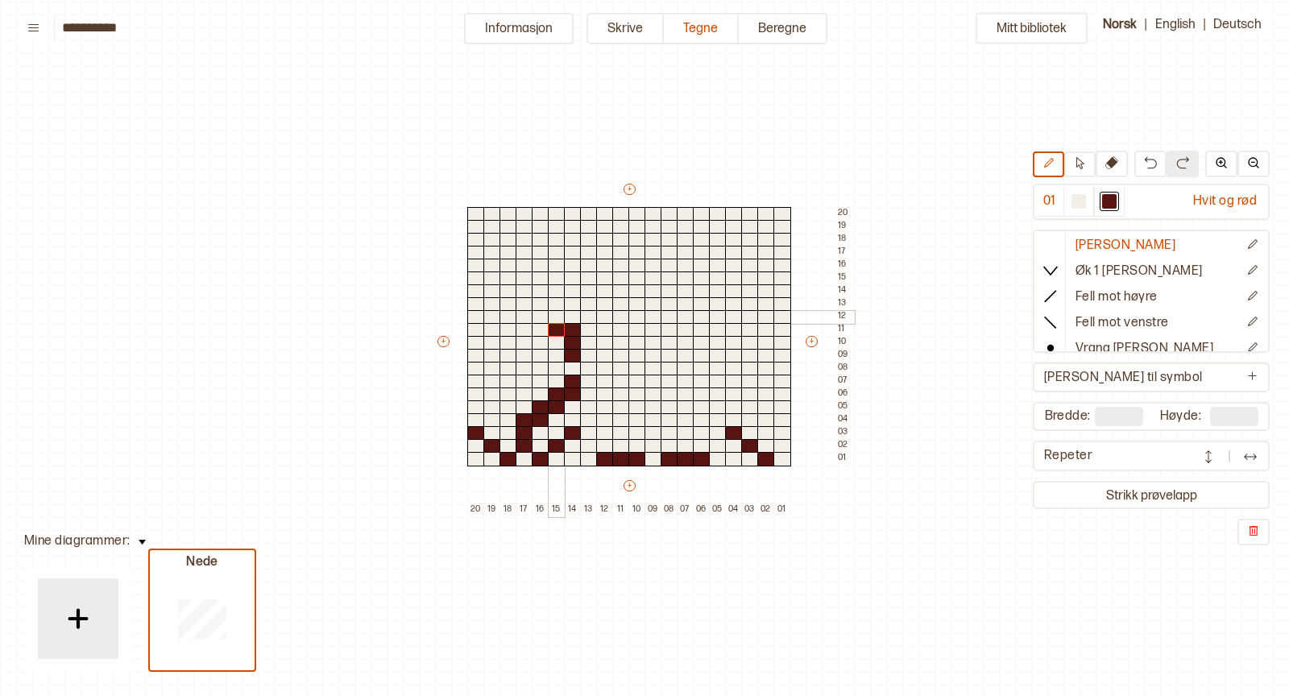
click at [556, 319] on div at bounding box center [557, 317] width 18 height 15
click at [556, 306] on div at bounding box center [557, 304] width 18 height 15
click at [537, 298] on div at bounding box center [541, 304] width 18 height 15
click at [537, 291] on div at bounding box center [541, 291] width 18 height 15
click at [537, 277] on div at bounding box center [541, 279] width 18 height 15
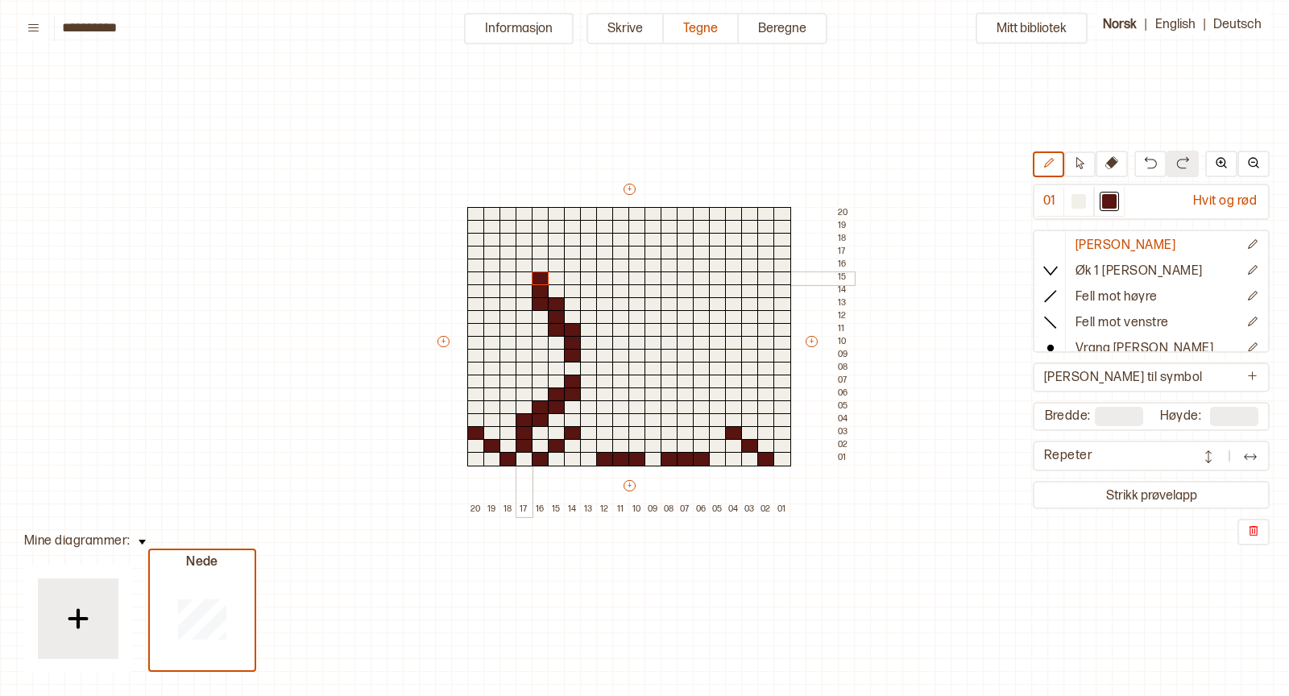
click at [523, 274] on div at bounding box center [525, 279] width 18 height 15
click at [523, 264] on div at bounding box center [525, 266] width 18 height 15
click at [523, 251] on div at bounding box center [525, 253] width 18 height 15
click at [523, 287] on div at bounding box center [525, 291] width 18 height 15
click at [504, 273] on div at bounding box center [509, 279] width 18 height 15
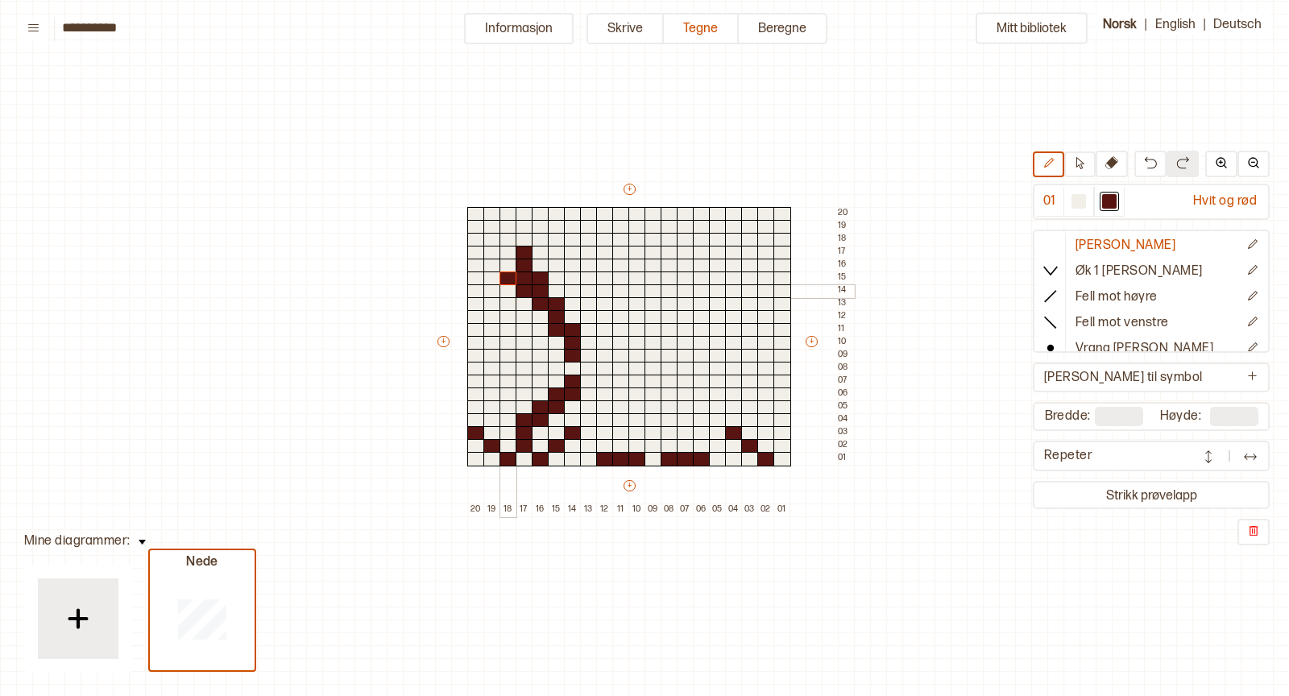
click at [504, 287] on div at bounding box center [509, 291] width 18 height 15
click at [504, 301] on div at bounding box center [509, 304] width 18 height 15
click at [488, 301] on div at bounding box center [492, 304] width 18 height 15
click at [488, 318] on div at bounding box center [492, 317] width 18 height 15
click at [487, 330] on div at bounding box center [492, 330] width 18 height 15
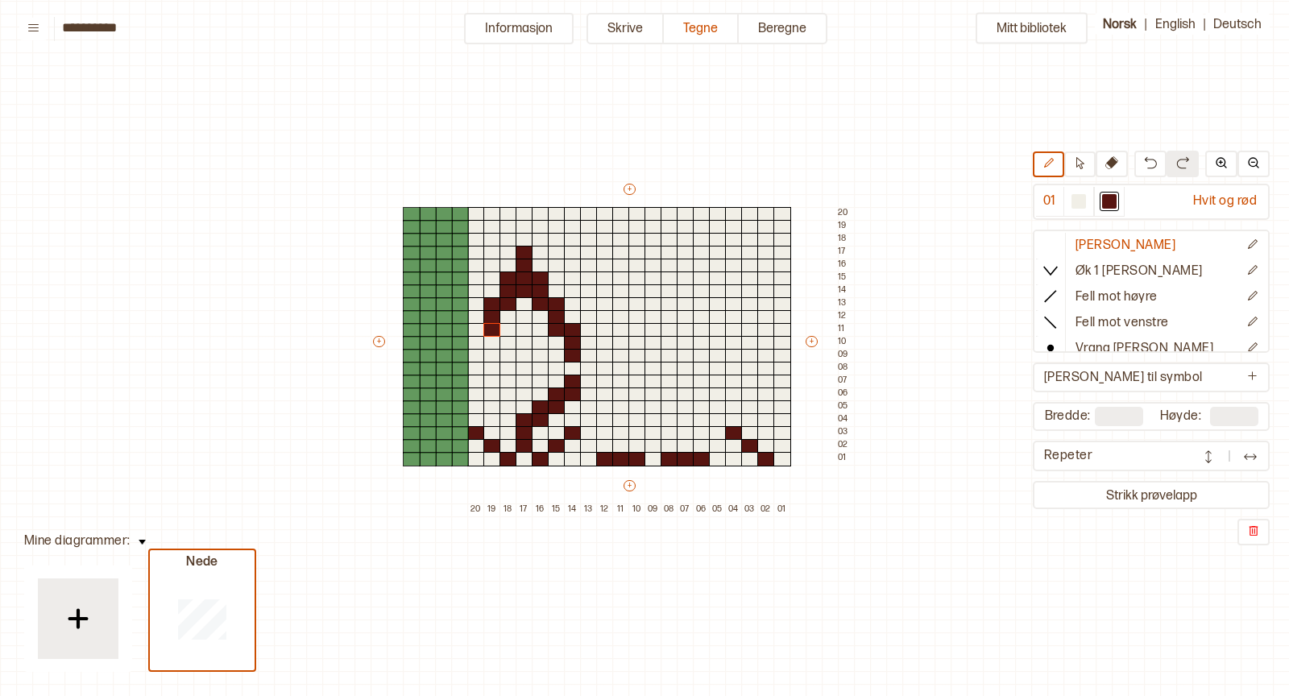
type input "**"
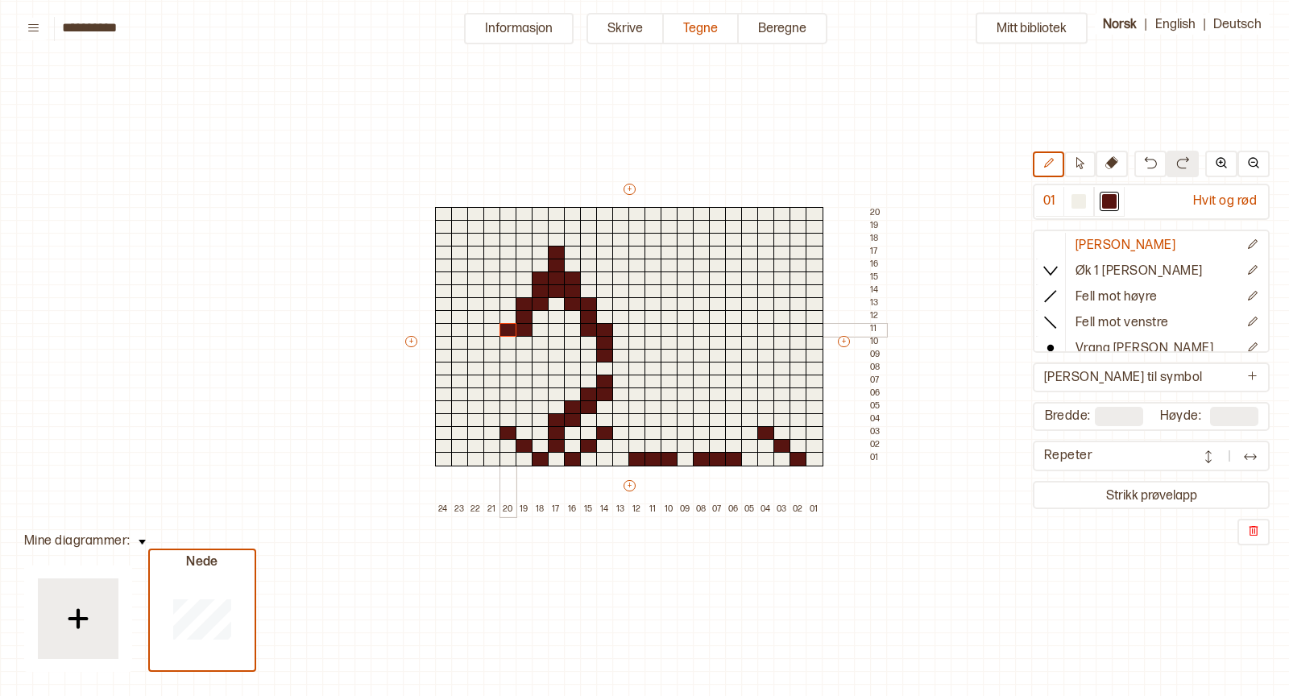
click at [506, 330] on div at bounding box center [509, 330] width 18 height 15
click at [506, 336] on div at bounding box center [509, 343] width 18 height 15
click at [506, 350] on div at bounding box center [509, 356] width 18 height 15
click at [504, 375] on div at bounding box center [509, 382] width 18 height 15
click at [504, 388] on div at bounding box center [509, 395] width 18 height 15
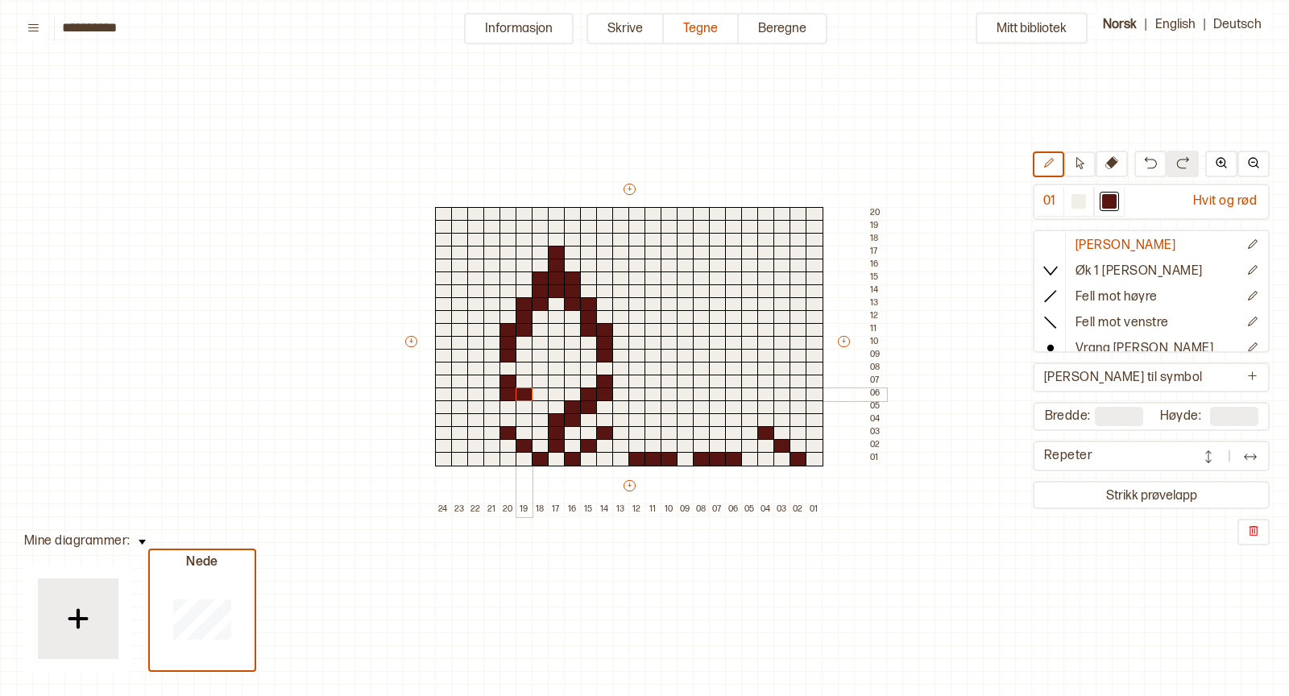
click at [520, 392] on div at bounding box center [525, 395] width 18 height 15
click at [520, 404] on div at bounding box center [525, 407] width 18 height 15
click at [538, 412] on div at bounding box center [541, 407] width 18 height 15
click at [537, 418] on div at bounding box center [541, 420] width 18 height 15
click at [649, 441] on div at bounding box center [654, 446] width 18 height 15
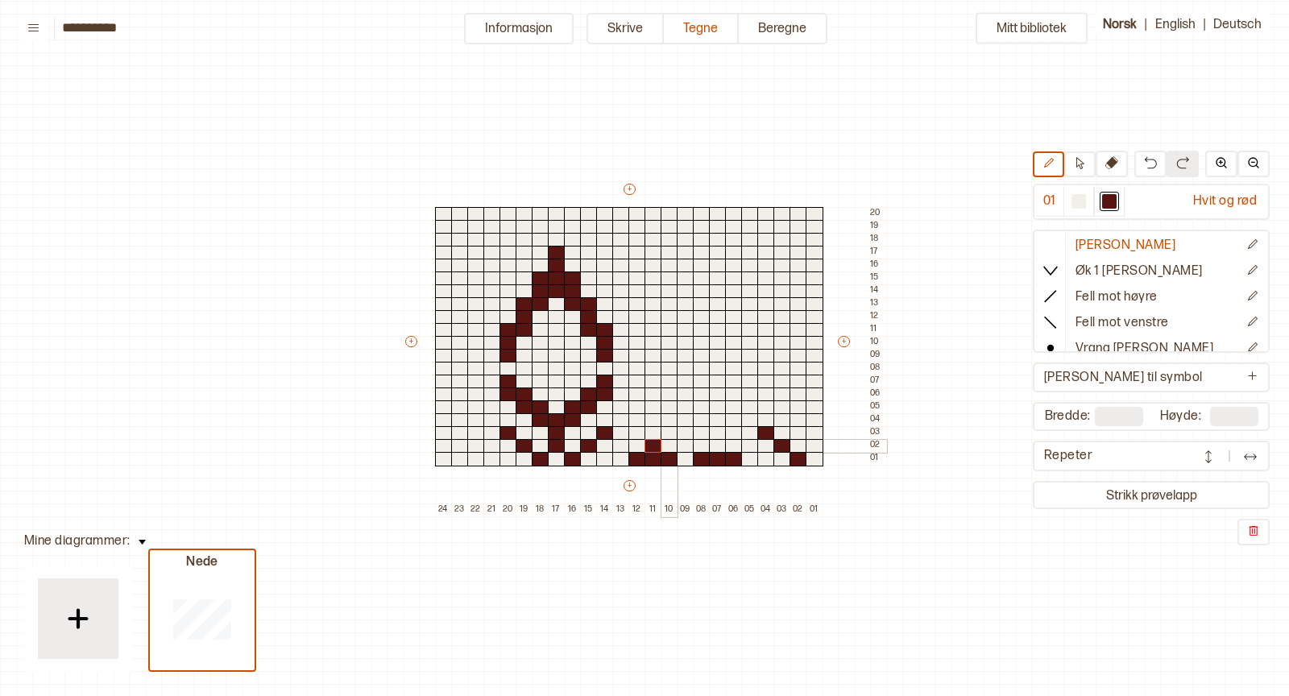
click at [668, 447] on div at bounding box center [670, 446] width 18 height 15
click at [699, 443] on div at bounding box center [702, 446] width 18 height 15
click at [714, 443] on div at bounding box center [718, 446] width 18 height 15
click at [665, 426] on div at bounding box center [670, 433] width 18 height 15
click at [678, 429] on div at bounding box center [686, 433] width 18 height 15
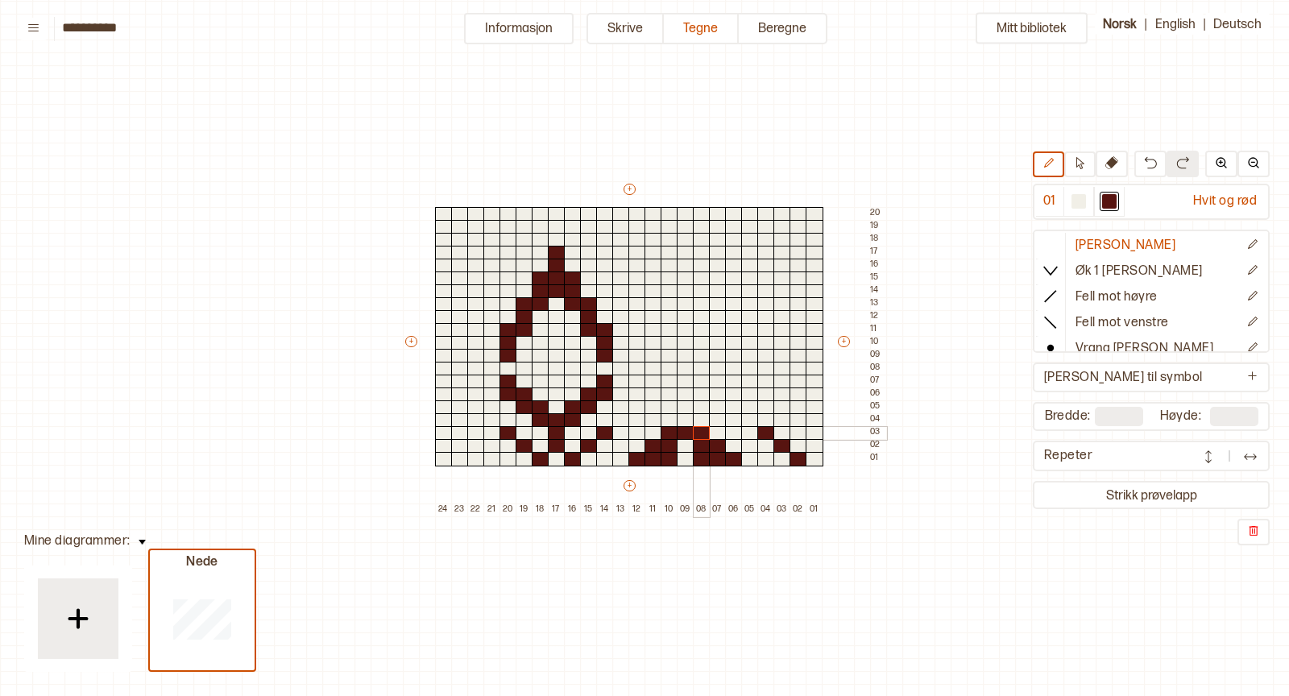
click at [703, 433] on div at bounding box center [702, 433] width 18 height 15
click at [685, 419] on div at bounding box center [686, 420] width 18 height 15
click at [684, 404] on div at bounding box center [686, 407] width 18 height 15
click at [684, 392] on div at bounding box center [686, 395] width 18 height 15
click at [685, 442] on div at bounding box center [686, 446] width 18 height 15
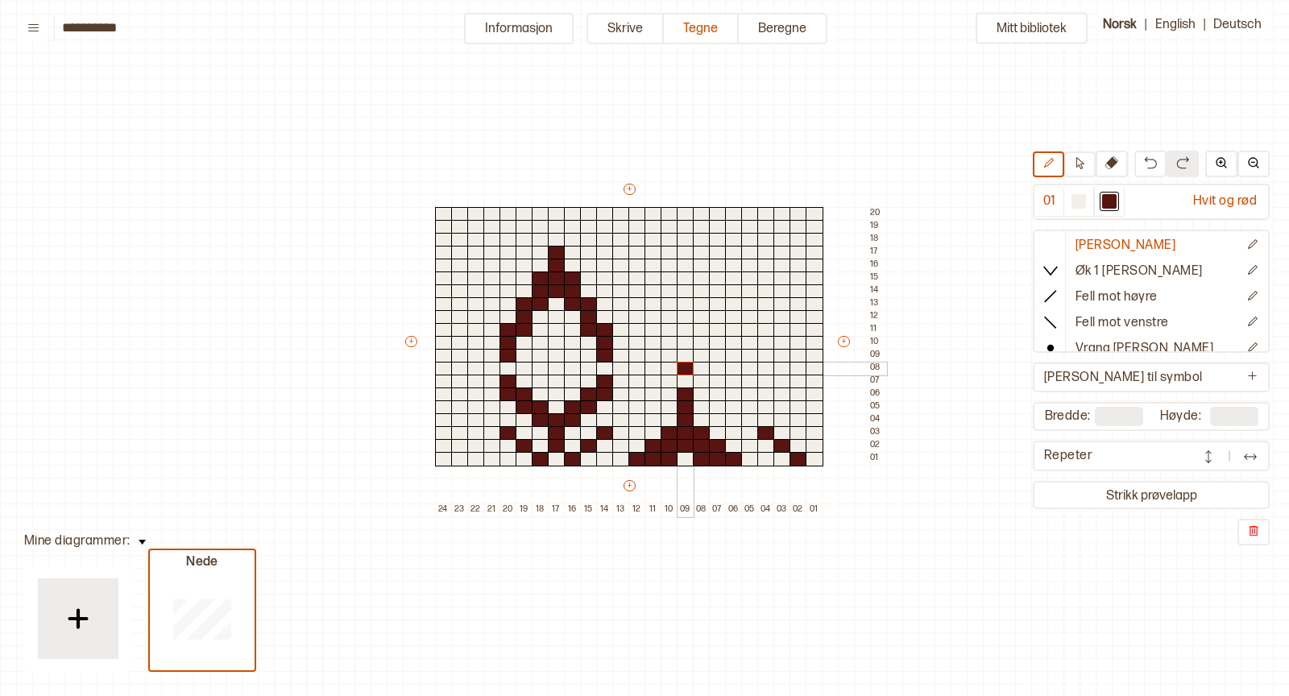
click at [686, 364] on div at bounding box center [686, 369] width 18 height 15
click at [698, 379] on div at bounding box center [702, 382] width 18 height 15
click at [714, 392] on div at bounding box center [718, 395] width 18 height 15
click at [729, 405] on div at bounding box center [734, 407] width 18 height 15
click at [748, 417] on div at bounding box center [750, 420] width 18 height 15
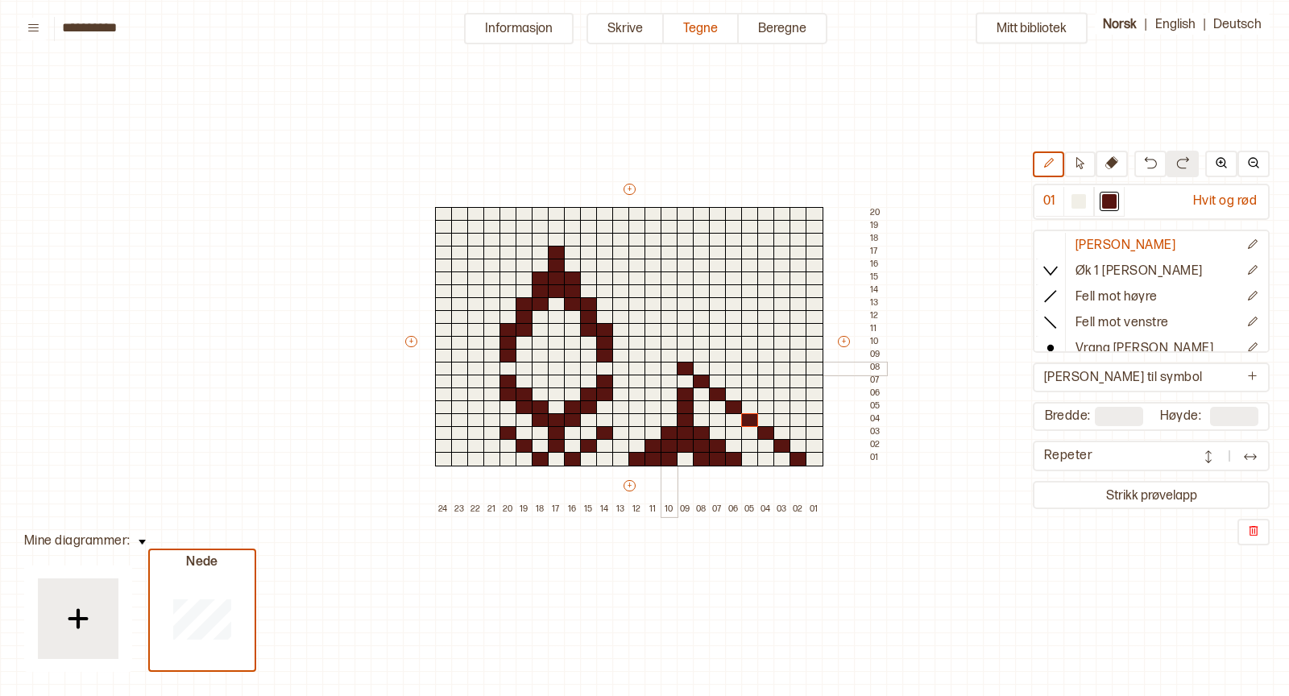
click at [665, 367] on div at bounding box center [670, 369] width 18 height 15
click at [663, 379] on div at bounding box center [670, 382] width 18 height 15
click at [655, 392] on div at bounding box center [654, 395] width 18 height 15
click at [650, 404] on div at bounding box center [654, 407] width 18 height 15
click at [632, 405] on div at bounding box center [637, 407] width 18 height 15
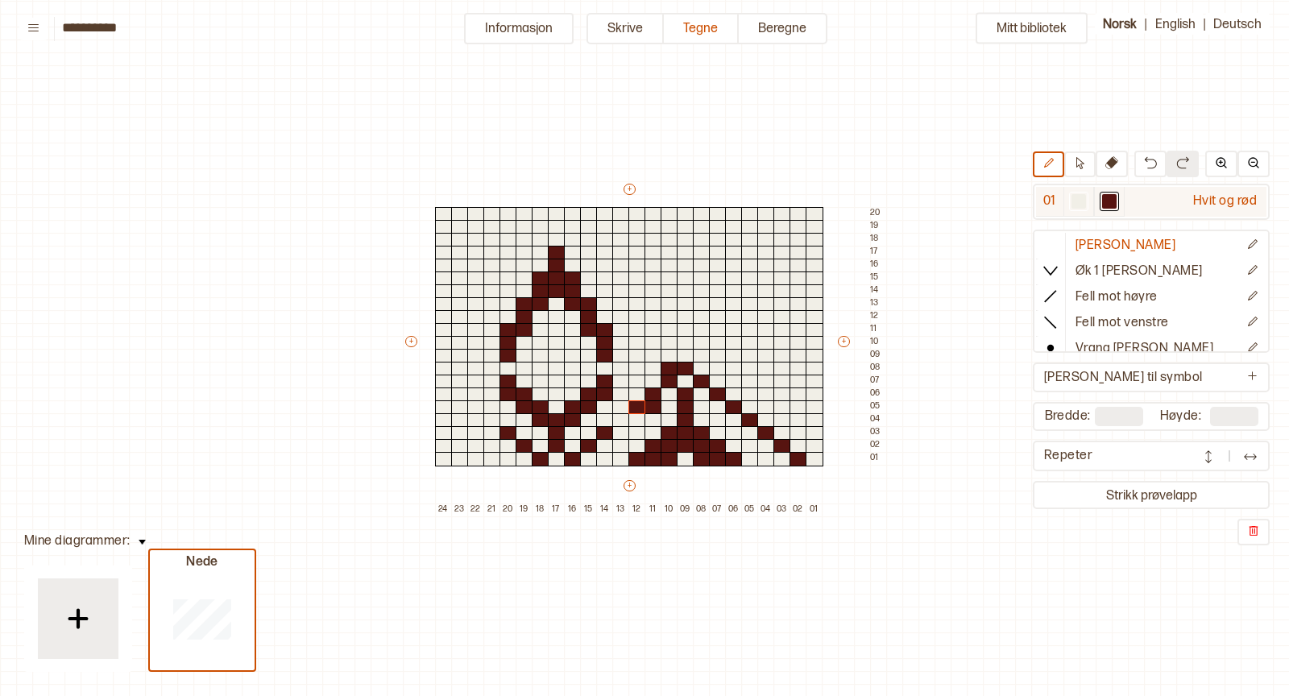
click at [1077, 205] on div at bounding box center [1079, 201] width 15 height 15
drag, startPoint x: 633, startPoint y: 406, endPoint x: 665, endPoint y: 381, distance: 40.1
click at [665, 381] on div "+ + + + 24 23 22 21 20 19 18 17 16 15 14 13 12 11 10 09 08 07 06 05 04 03 02 01…" at bounding box center [644, 348] width 483 height 335
click at [1105, 202] on div at bounding box center [1109, 201] width 15 height 15
click at [662, 381] on div at bounding box center [670, 382] width 18 height 15
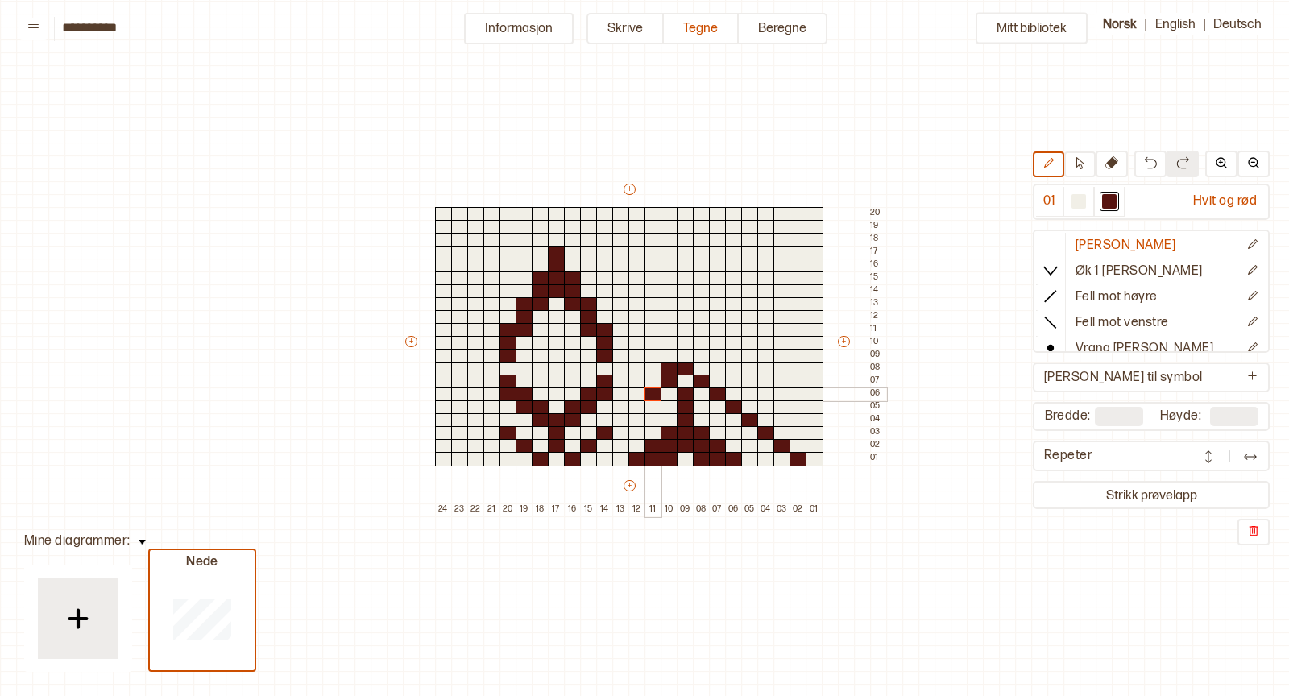
click at [653, 393] on div at bounding box center [654, 395] width 18 height 15
click at [636, 406] on div at bounding box center [637, 407] width 18 height 15
click at [618, 421] on div at bounding box center [621, 420] width 18 height 15
click at [1080, 205] on div at bounding box center [1079, 201] width 15 height 15
drag, startPoint x: 616, startPoint y: 424, endPoint x: 786, endPoint y: 461, distance: 173.2
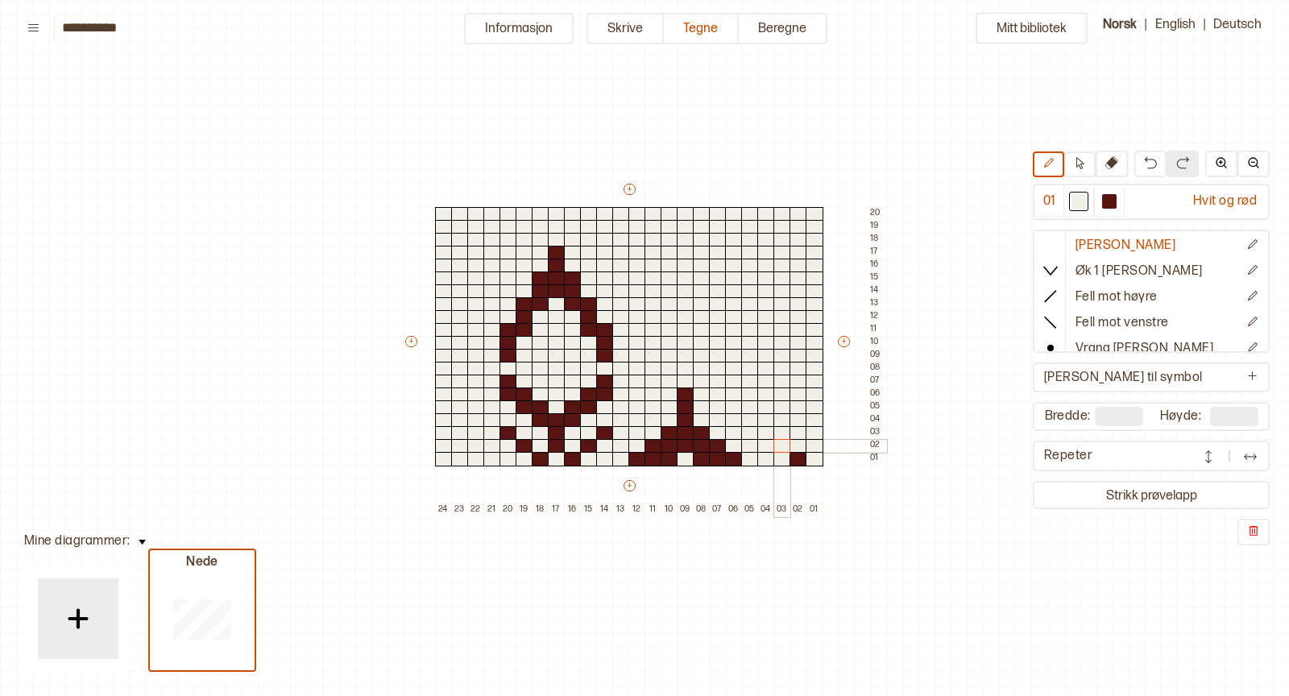
click at [786, 461] on div "+ + + + 24 23 22 21 20 19 18 17 16 15 14 13 12 11 10 09 08 07 06 05 04 03 02 01…" at bounding box center [644, 348] width 483 height 335
click at [798, 458] on div at bounding box center [799, 459] width 18 height 15
